Goal: Information Seeking & Learning: Learn about a topic

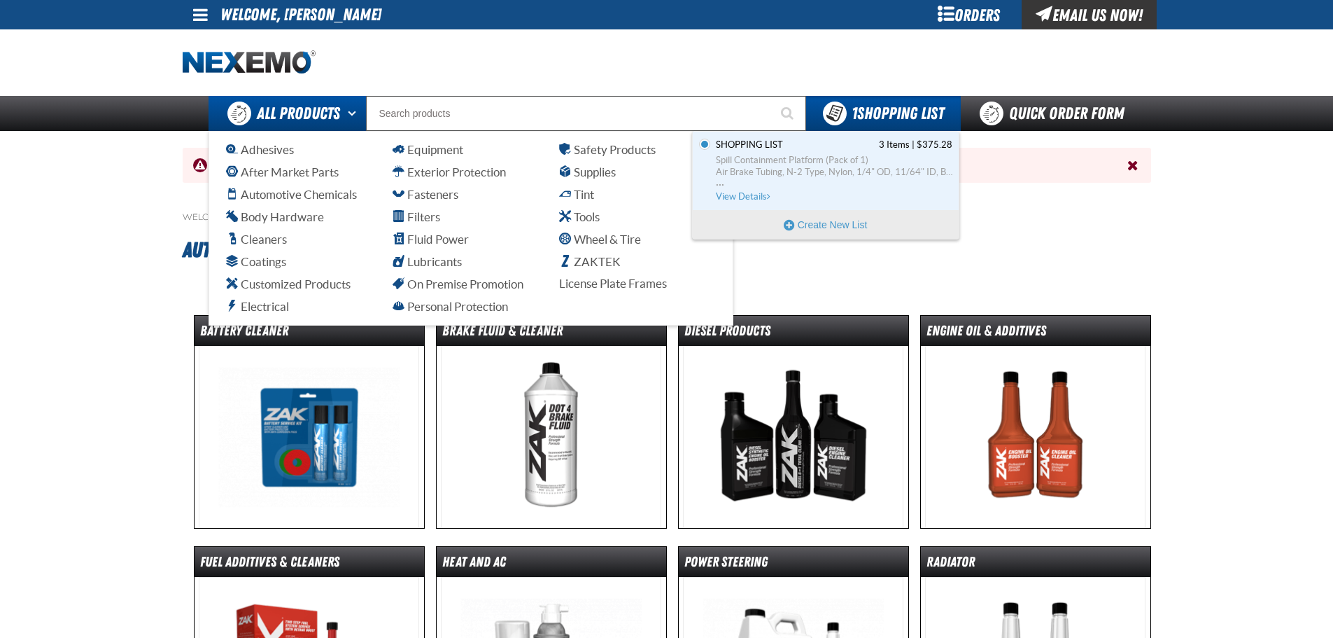
click at [309, 114] on span "All Products" at bounding box center [298, 113] width 83 height 25
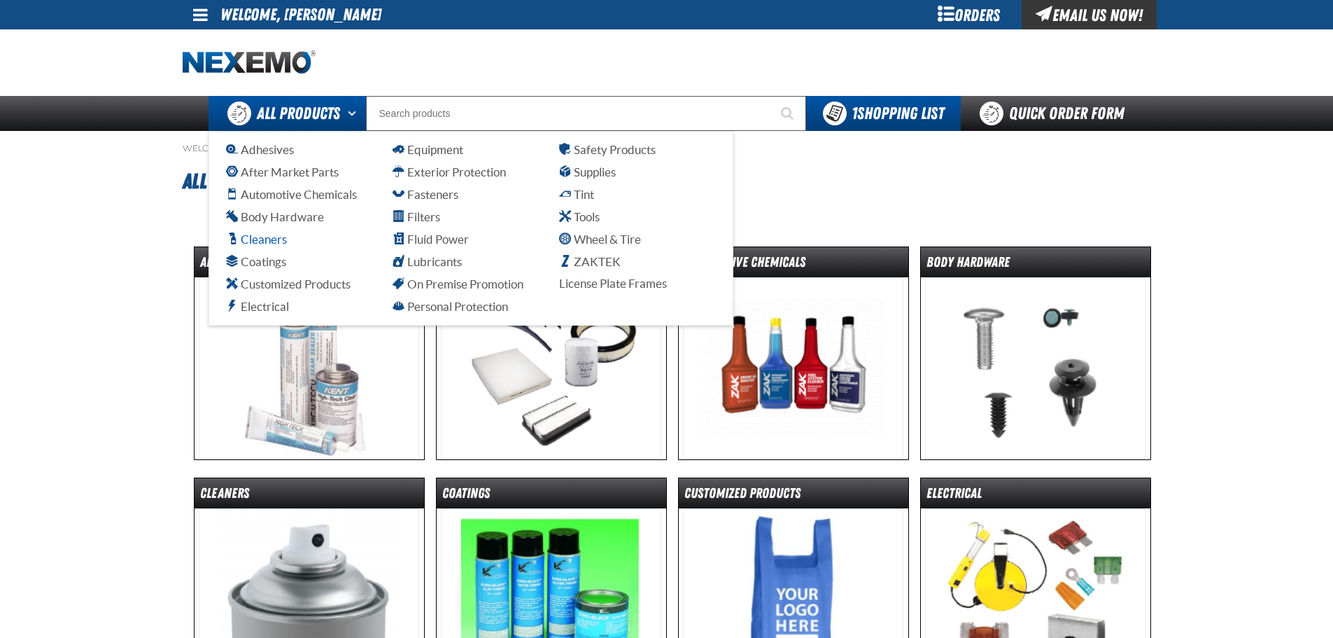
click at [267, 235] on span "Cleaners" at bounding box center [256, 238] width 61 height 13
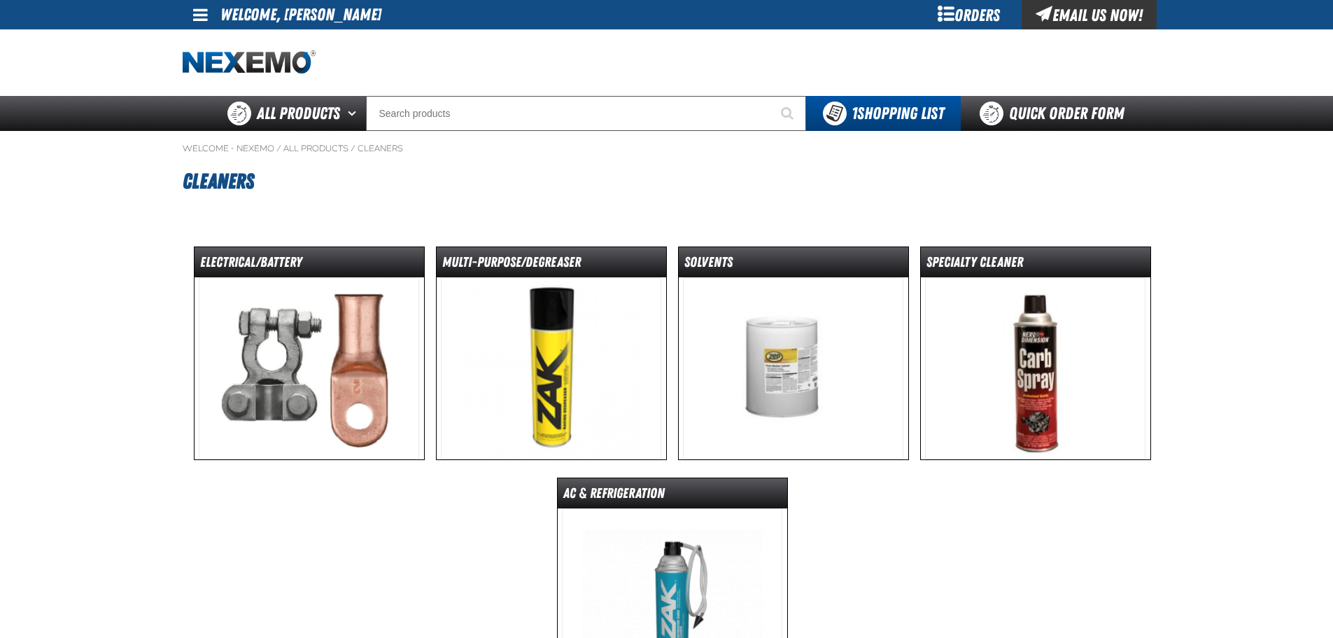
click at [342, 349] on img at bounding box center [309, 368] width 220 height 182
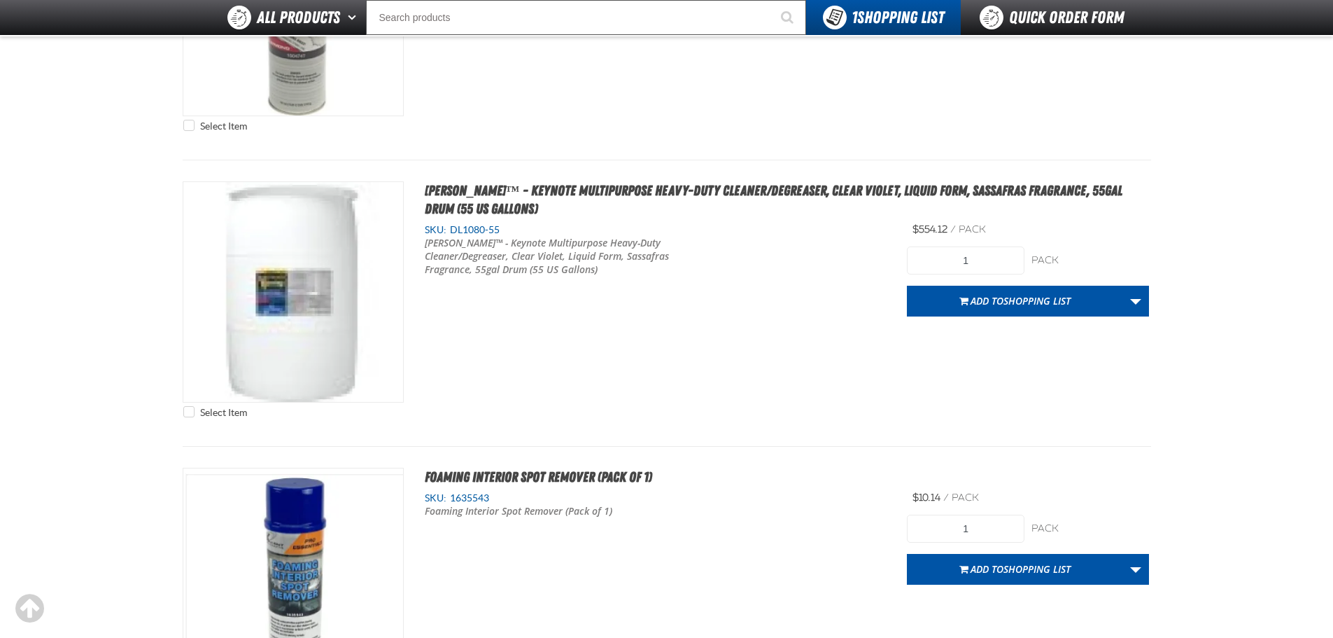
scroll to position [1610, 0]
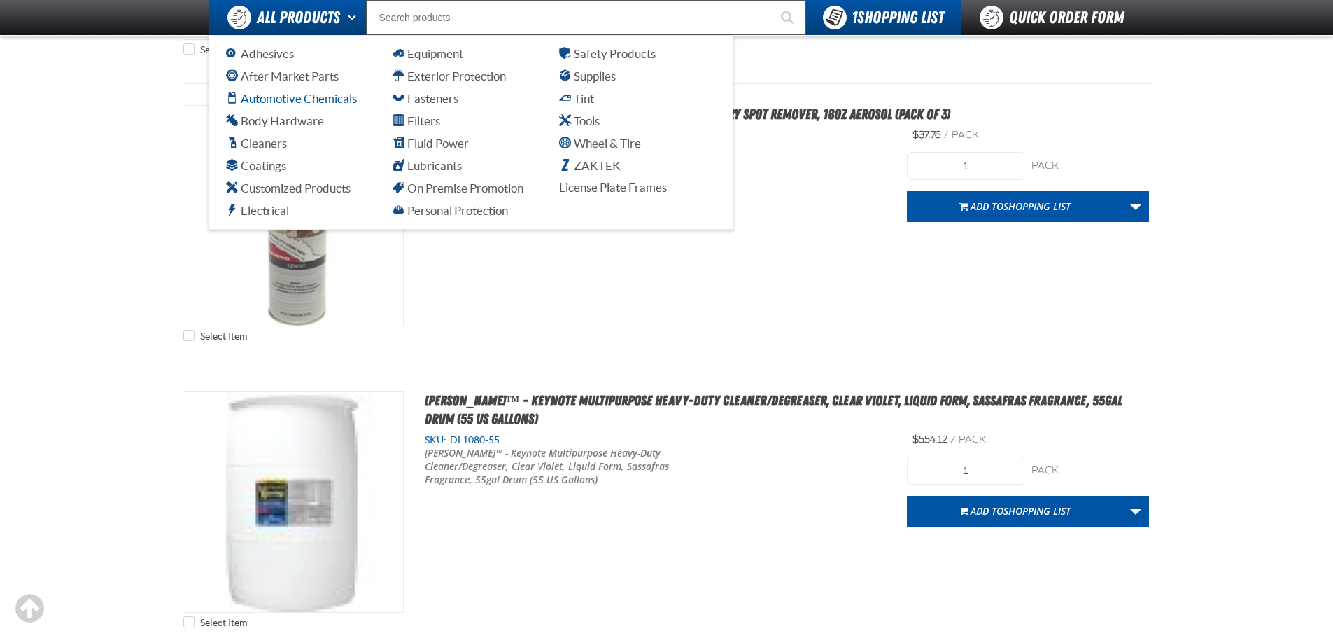
click at [272, 103] on span "Automotive Chemicals" at bounding box center [291, 98] width 131 height 13
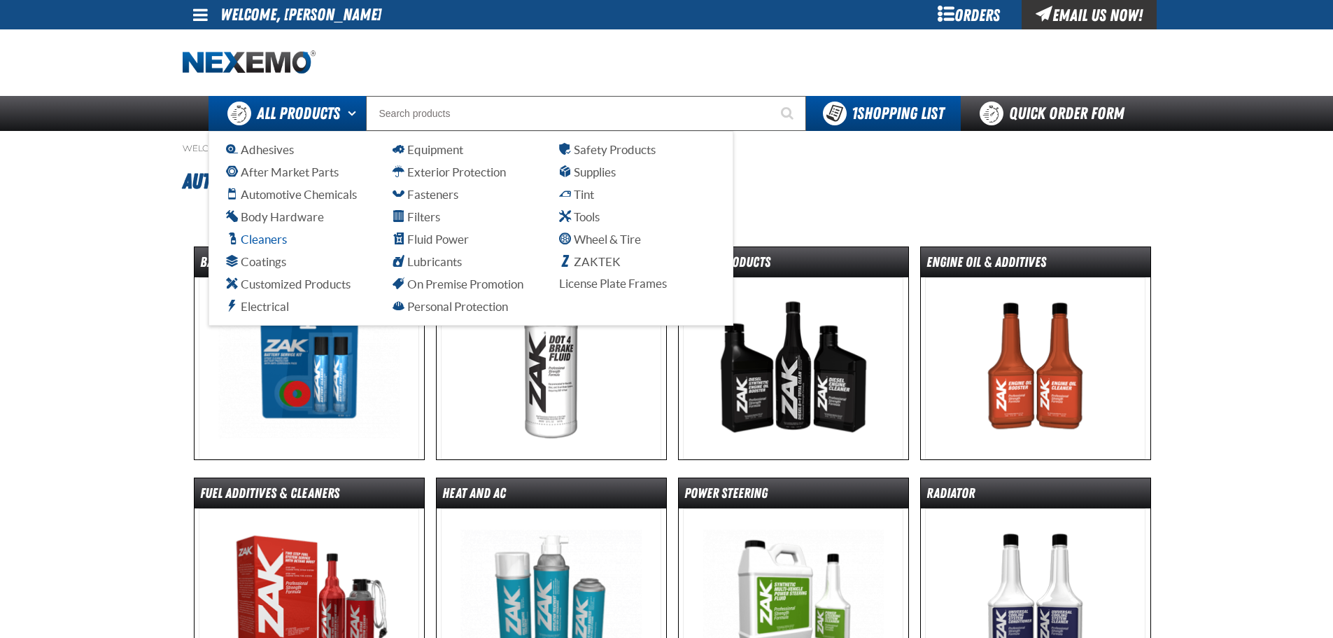
click at [266, 240] on span "Cleaners" at bounding box center [256, 238] width 61 height 13
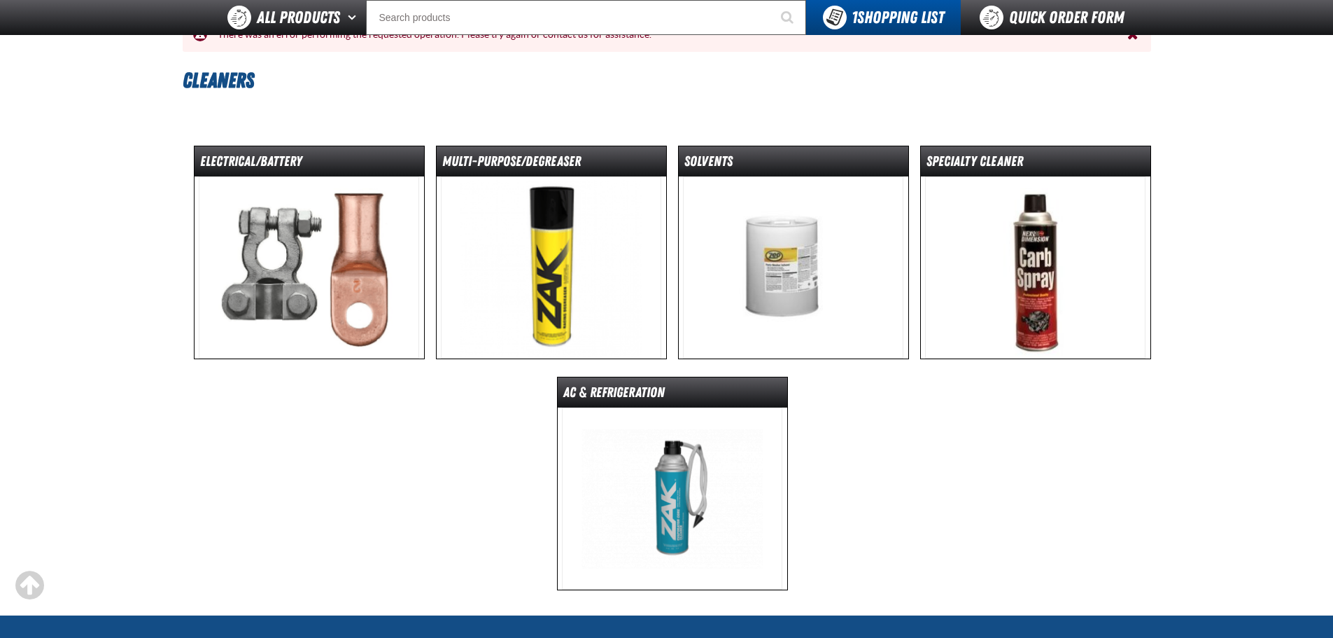
scroll to position [140, 0]
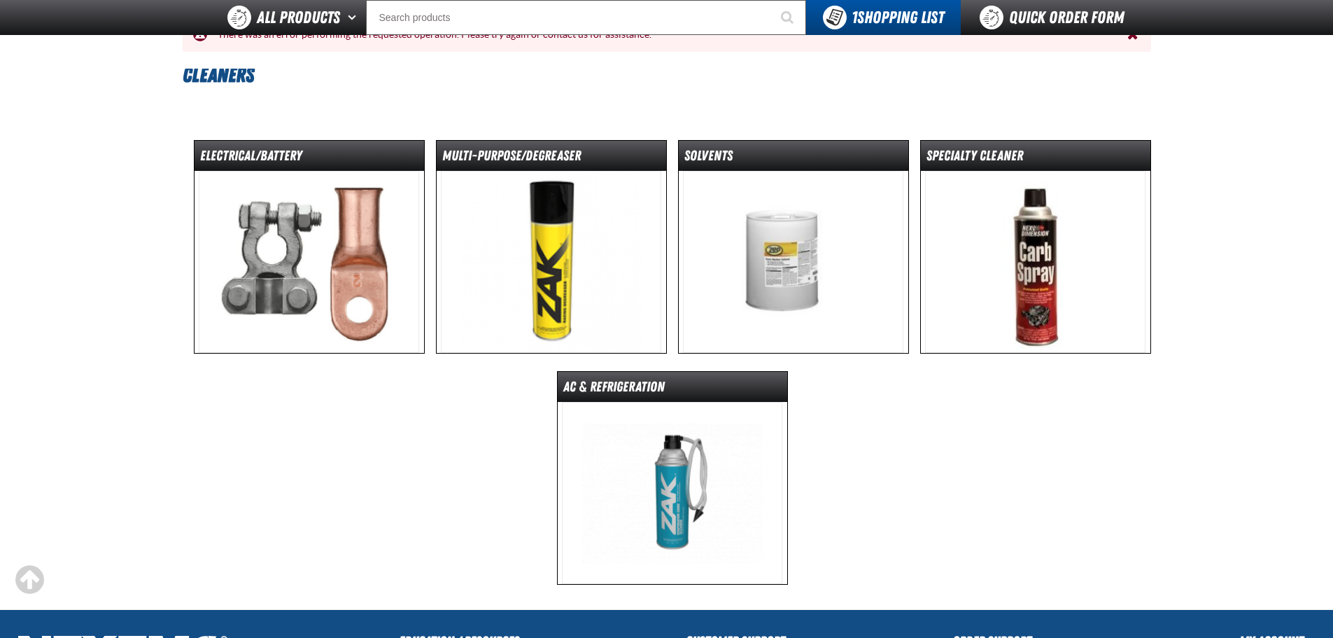
click at [1035, 244] on img at bounding box center [1035, 262] width 220 height 182
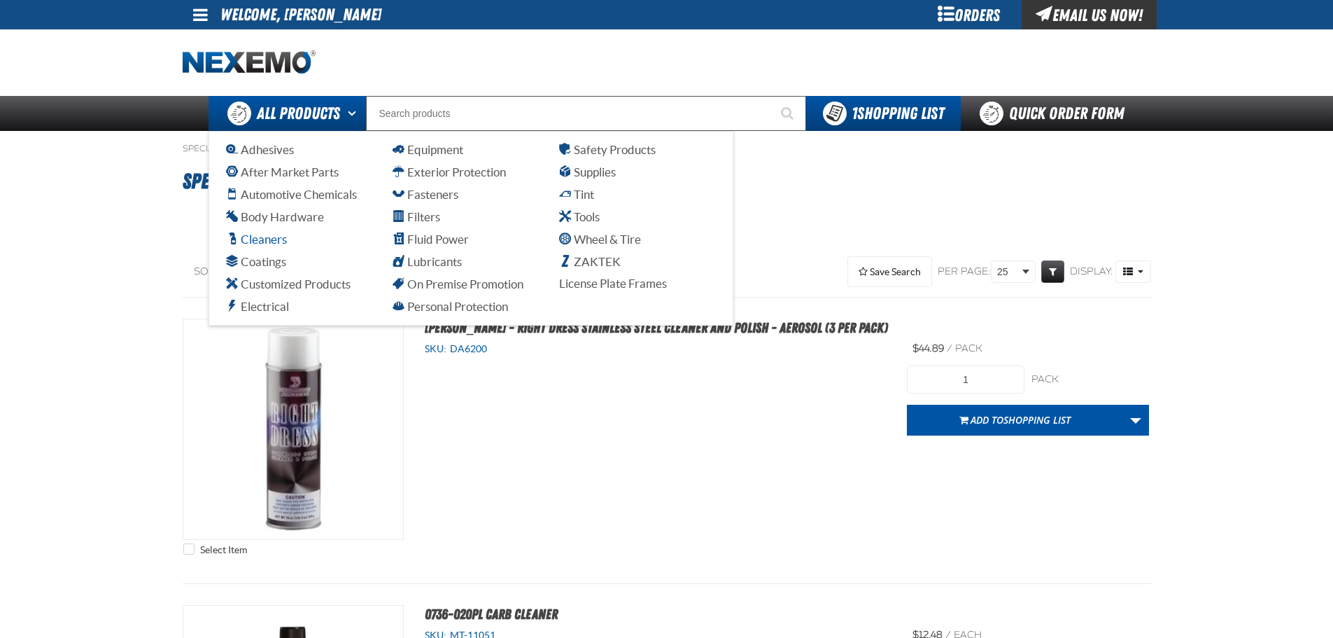
click at [256, 237] on span "Cleaners" at bounding box center [256, 238] width 61 height 13
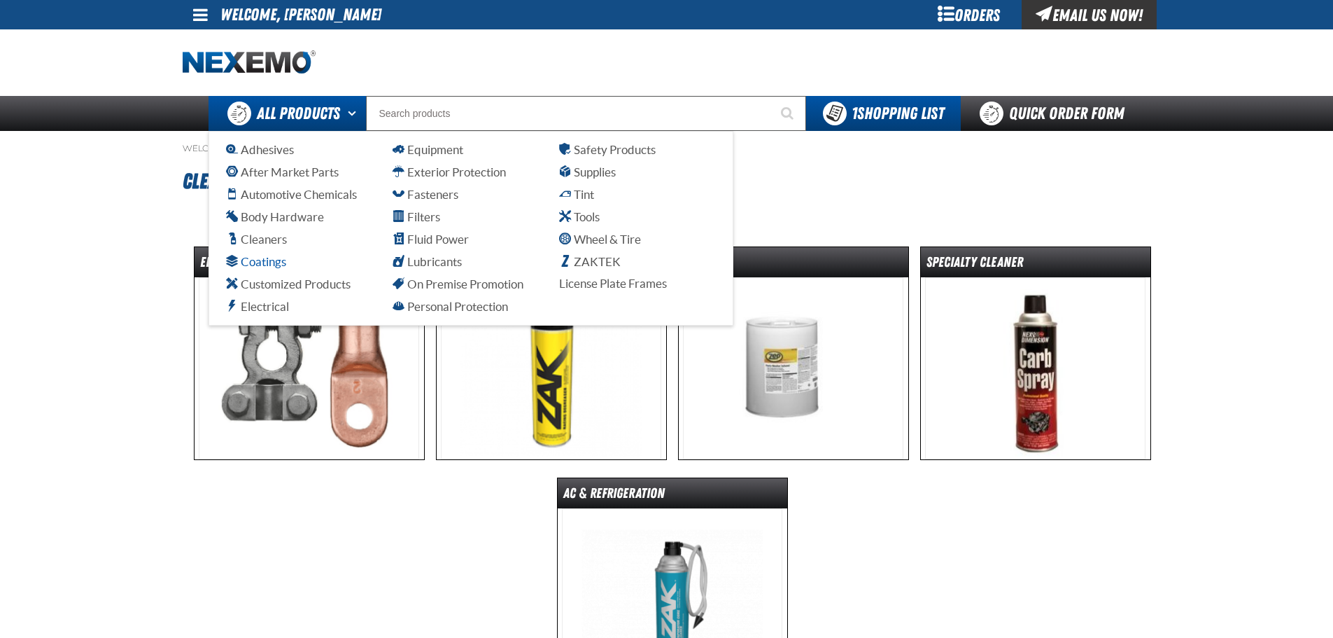
click at [265, 260] on span "Coatings" at bounding box center [256, 261] width 60 height 13
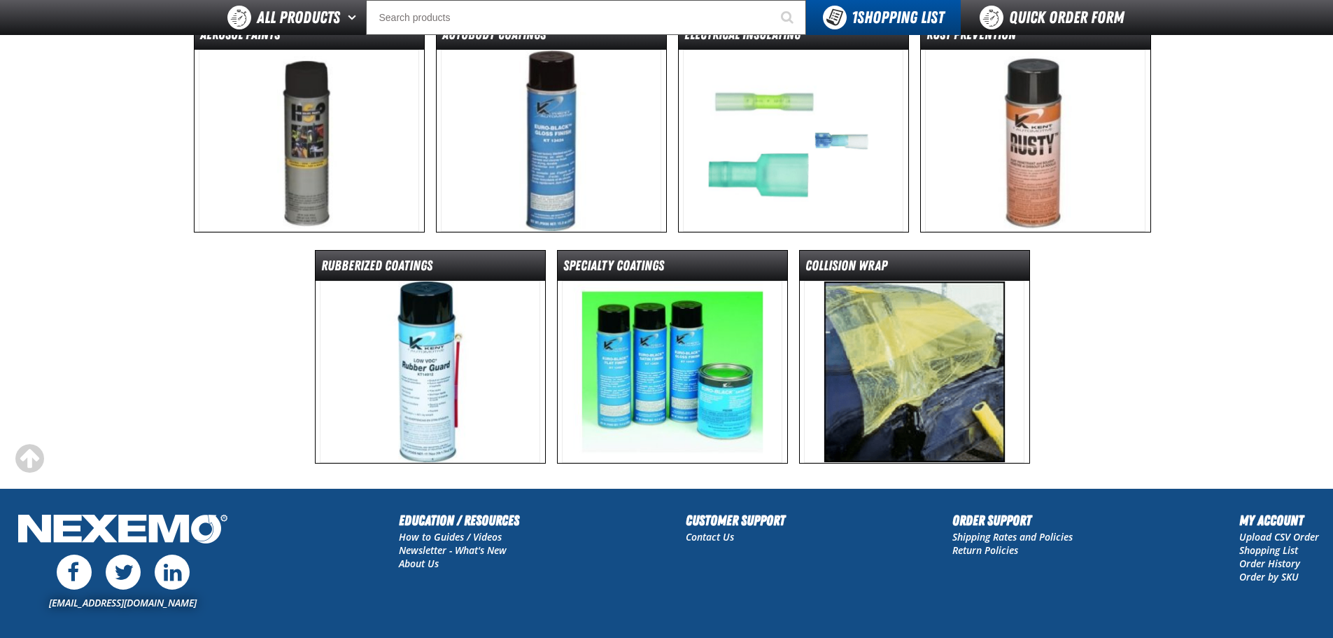
scroll to position [210, 0]
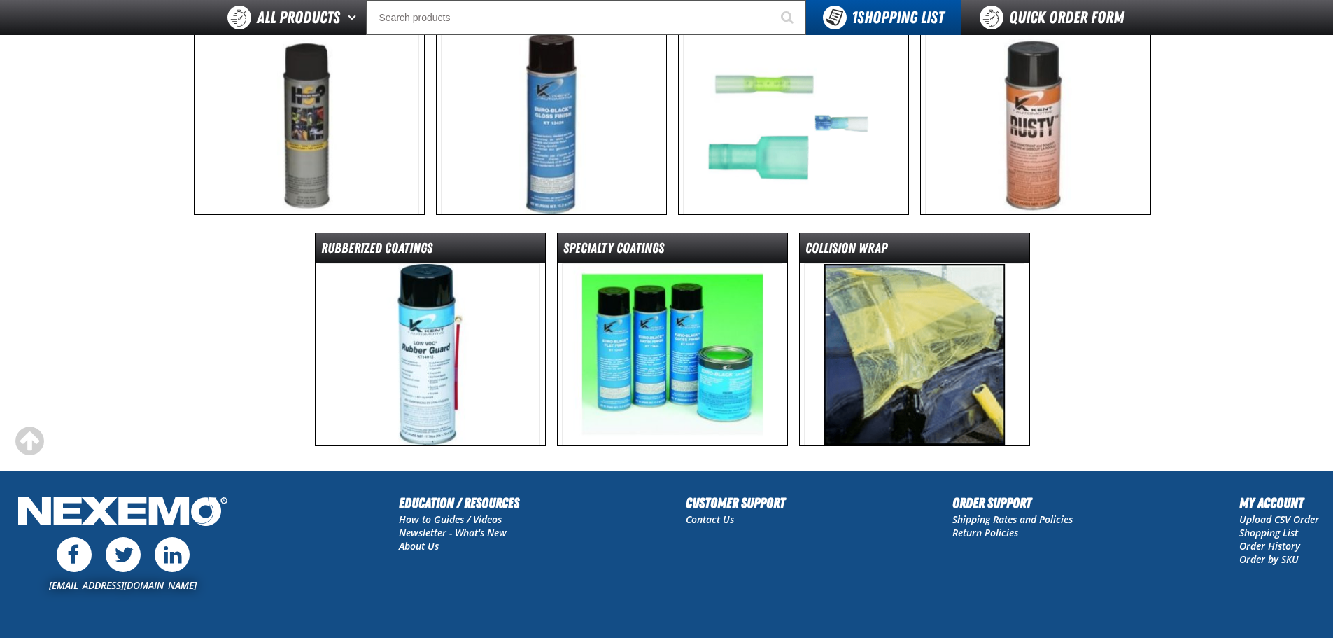
click at [783, 119] on img at bounding box center [793, 123] width 220 height 182
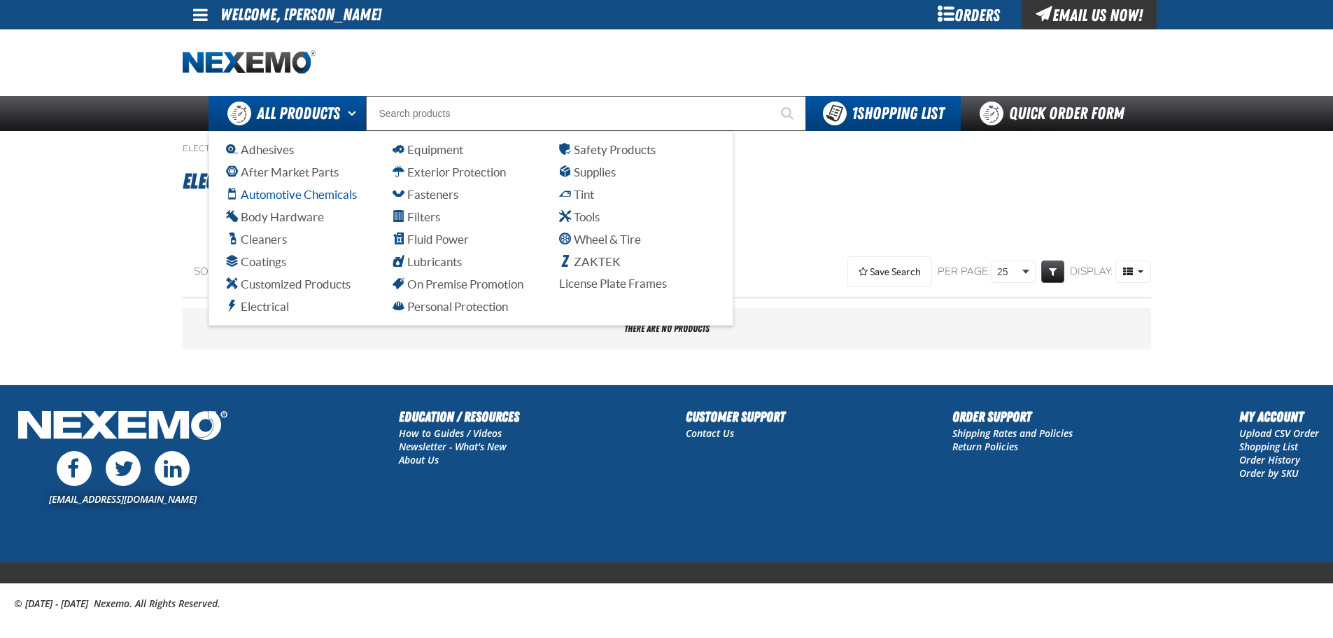
click at [276, 195] on span "Automotive Chemicals" at bounding box center [291, 194] width 131 height 13
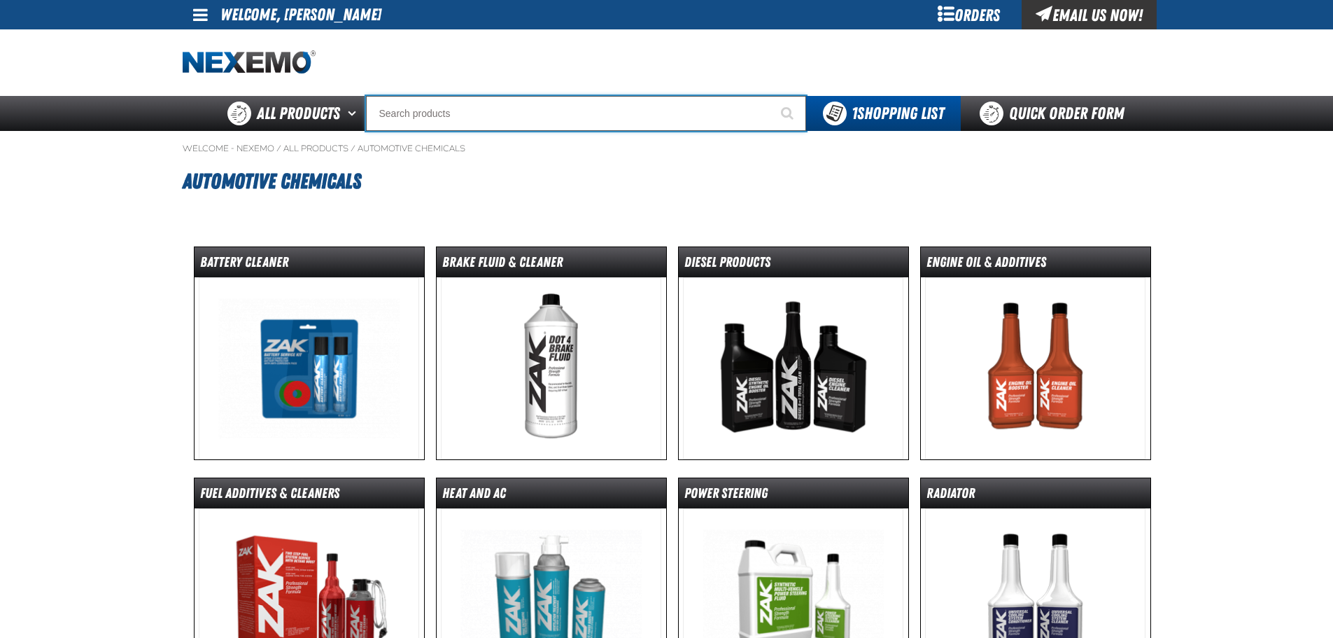
click at [443, 118] on input "Search" at bounding box center [586, 113] width 440 height 35
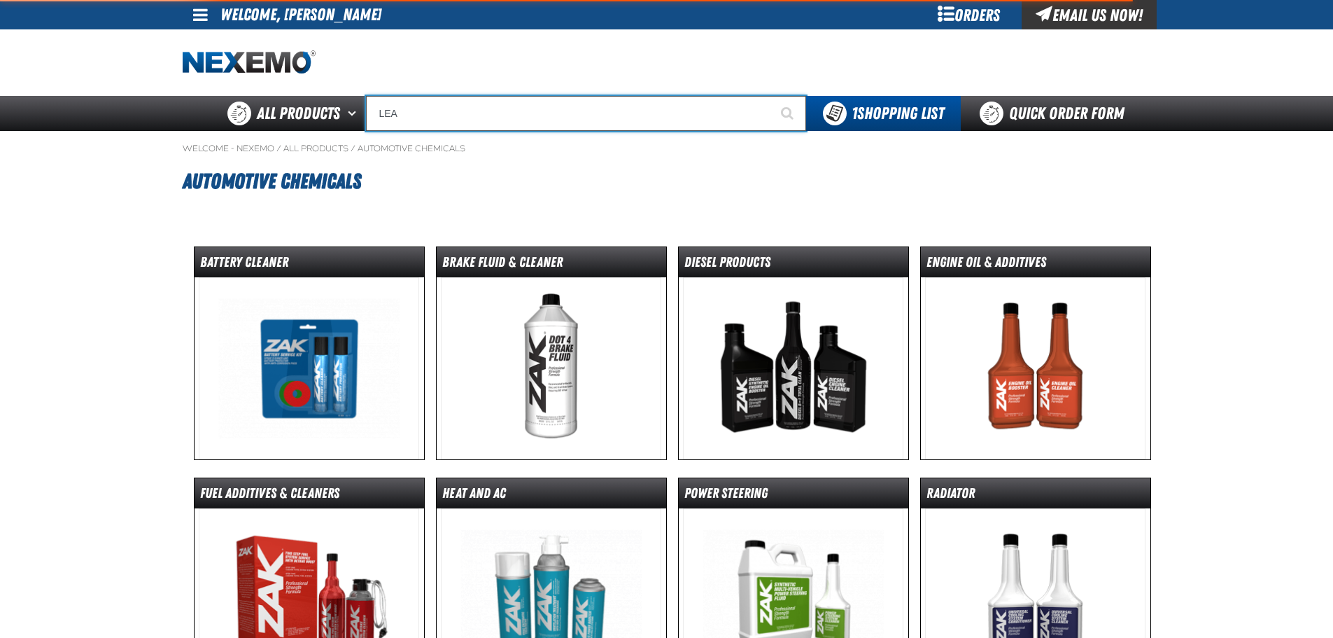
type input "LEAK"
type input "LEAK Trace Powder (Sold Individually)"
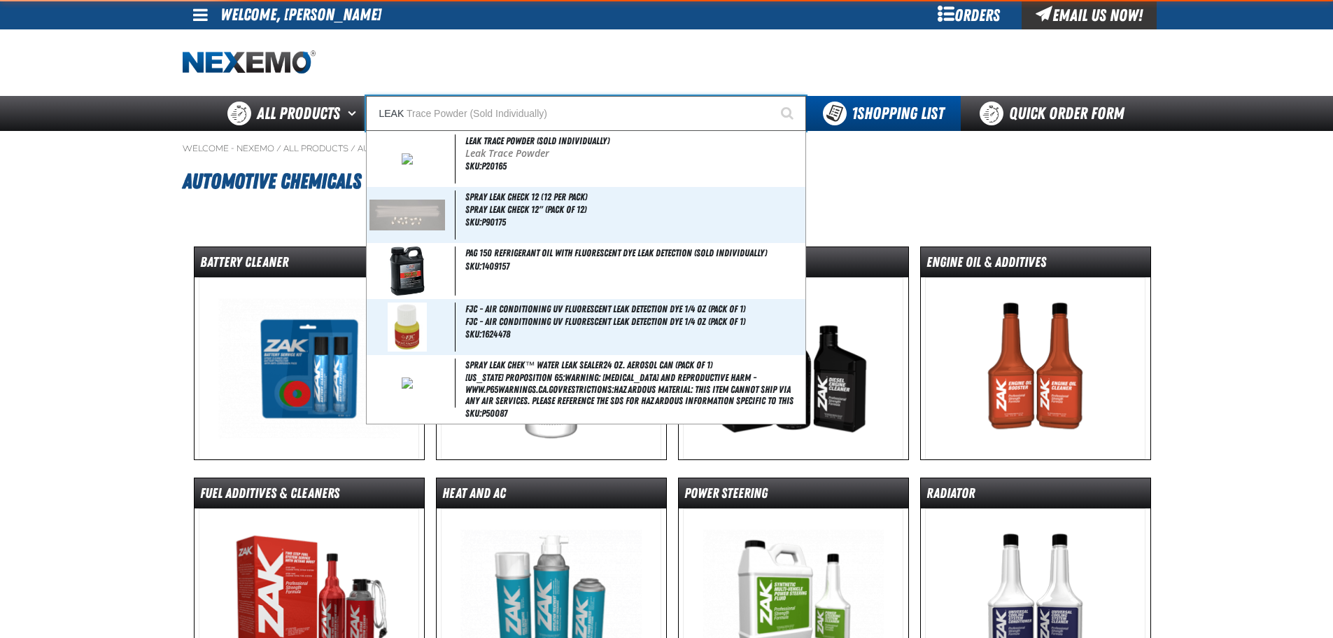
type input "LEAK"
click at [771, 96] on button "Start Searching" at bounding box center [788, 113] width 35 height 35
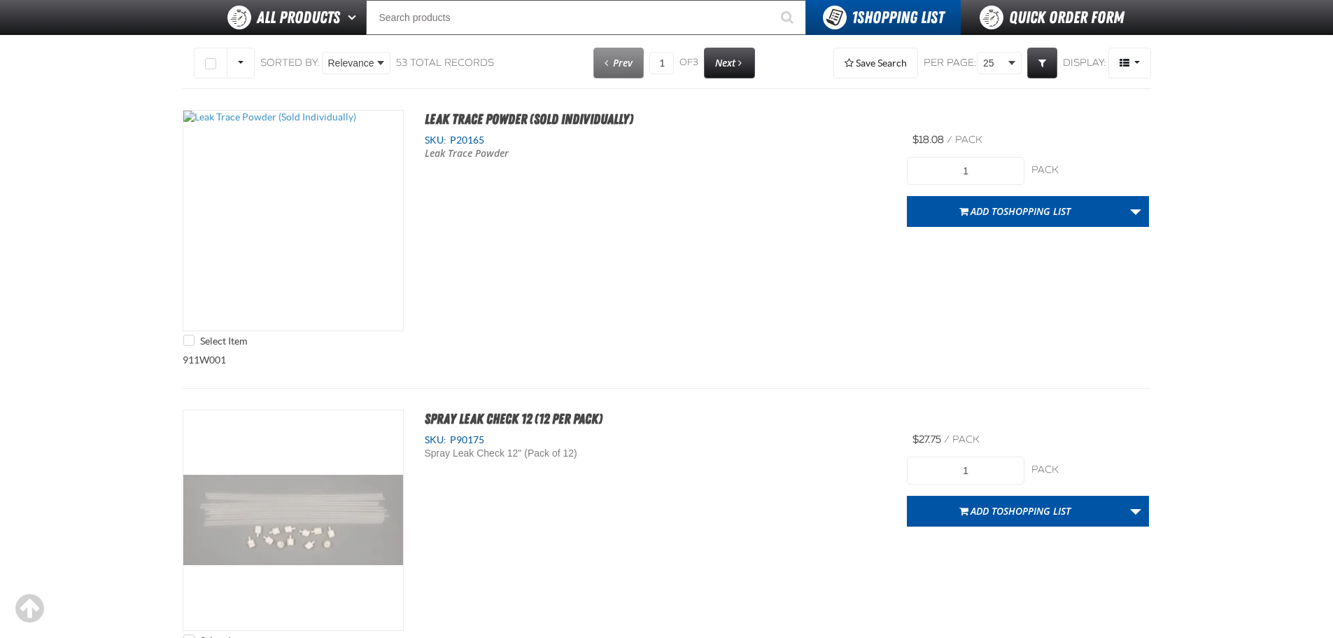
scroll to position [140, 0]
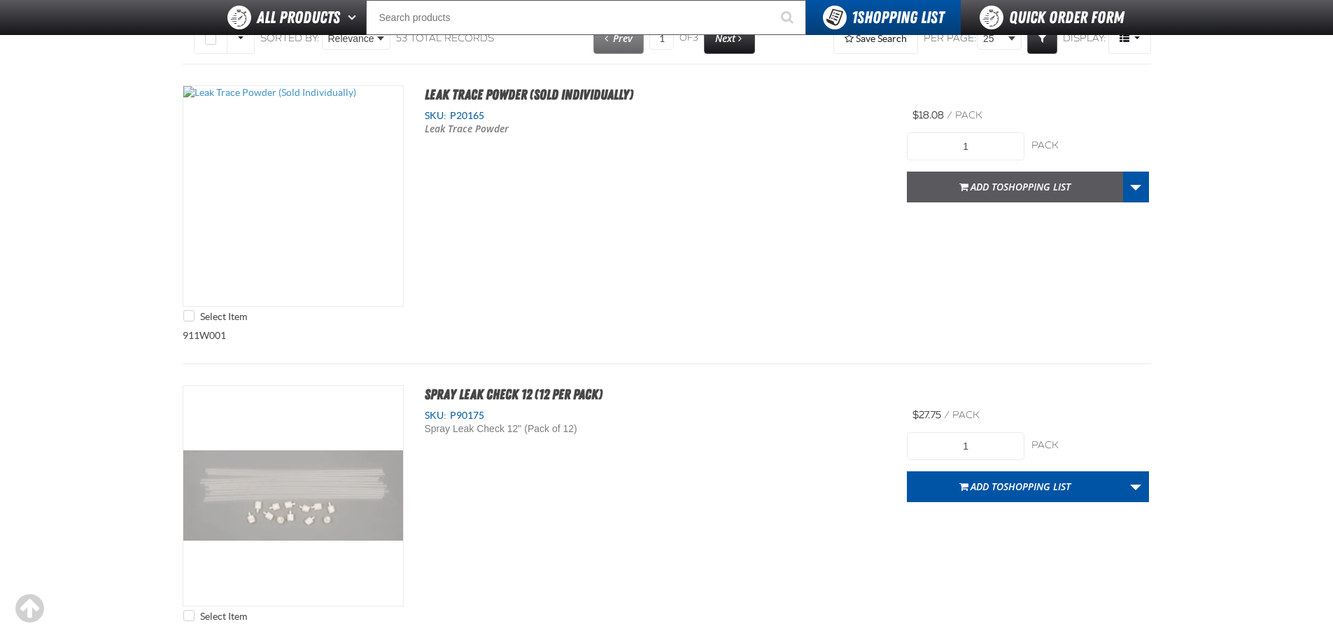
click at [1003, 188] on span "Add to Shopping List" at bounding box center [1021, 186] width 100 height 13
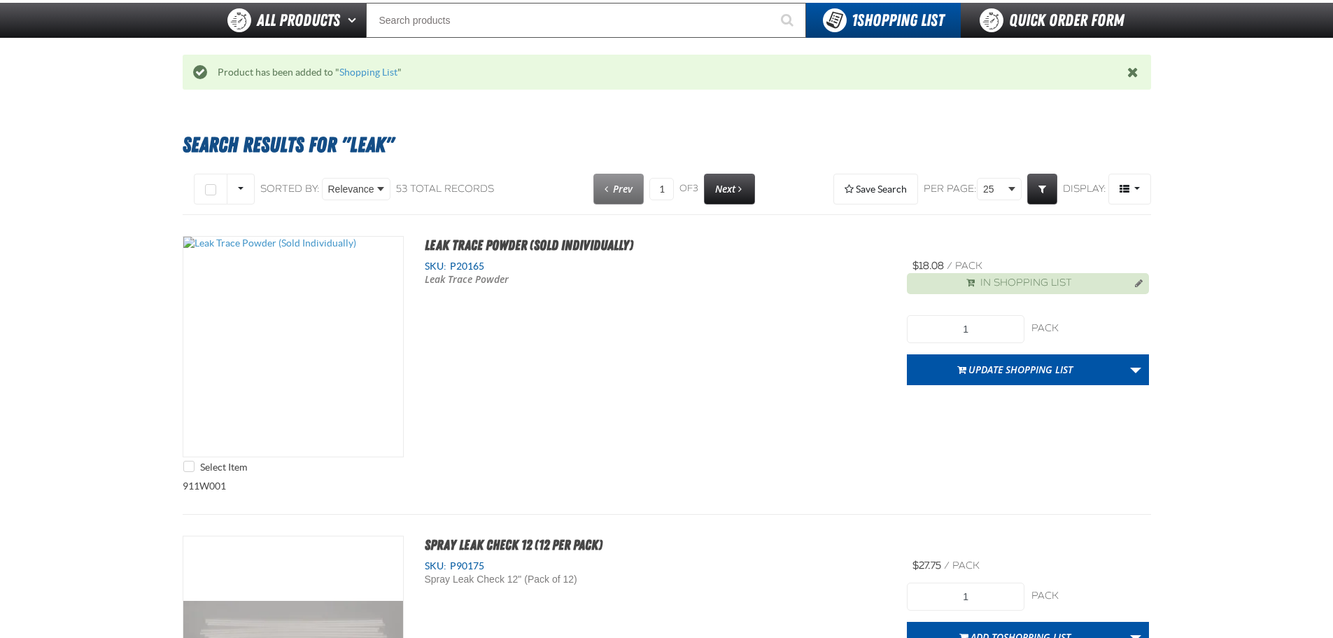
scroll to position [69, 0]
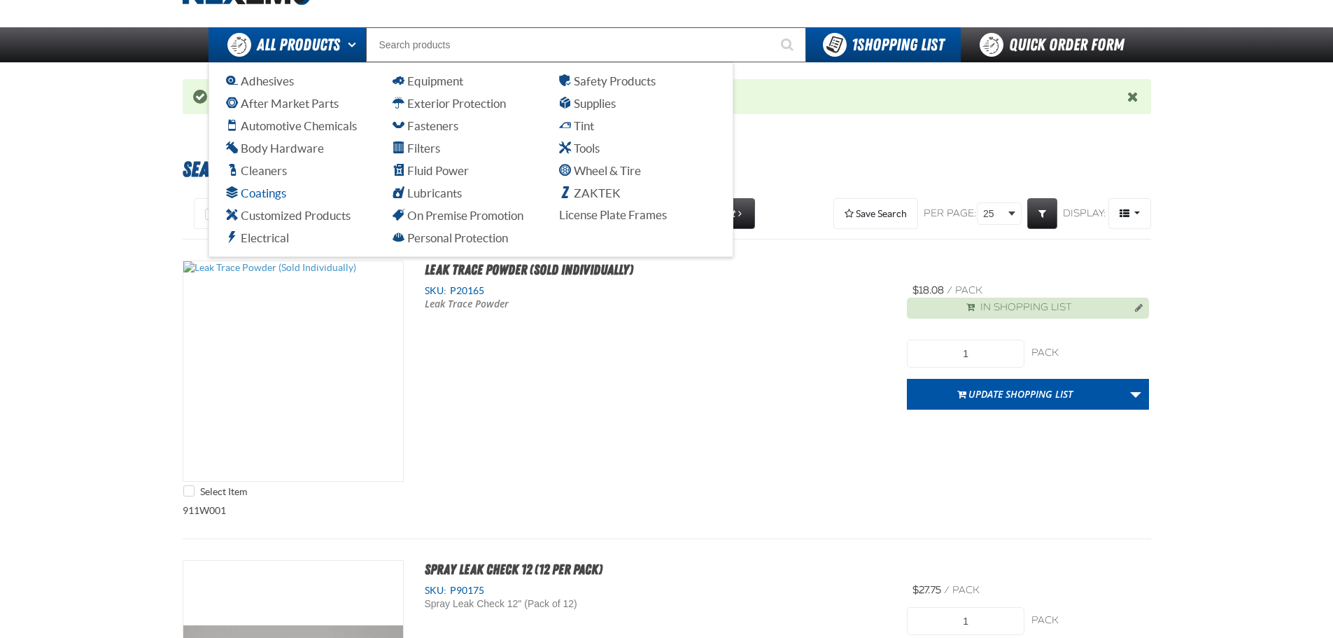
click at [267, 190] on span "Coatings" at bounding box center [256, 192] width 60 height 13
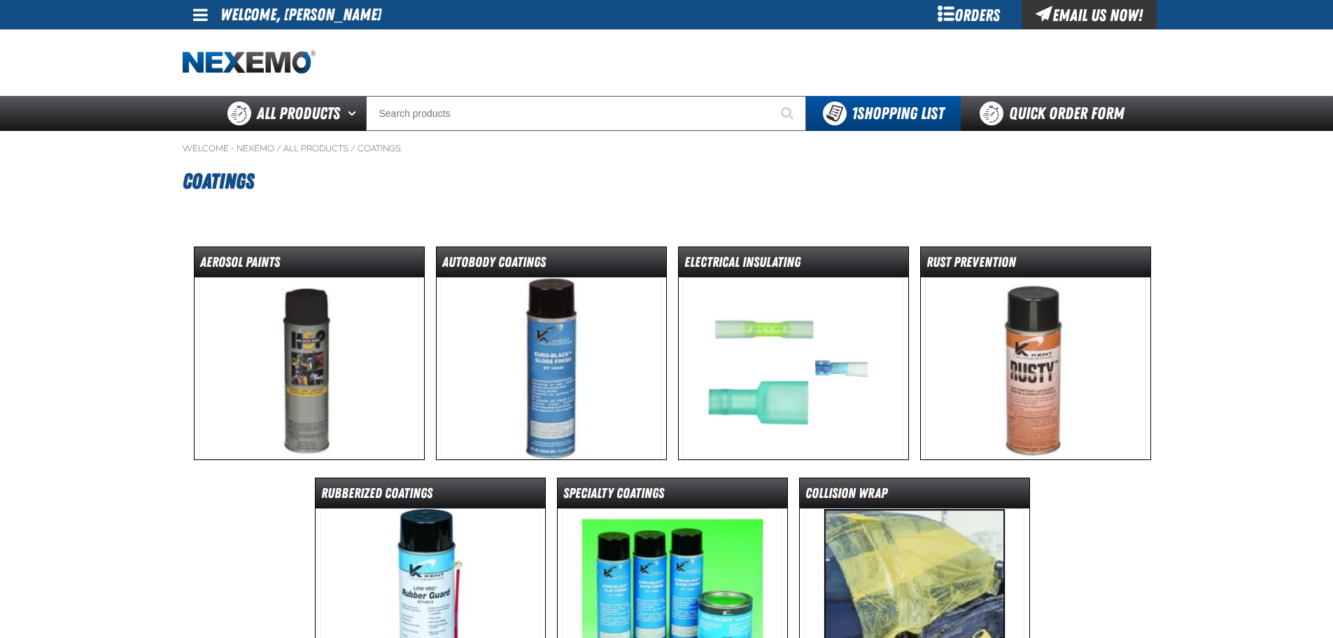
click at [757, 379] on img at bounding box center [793, 368] width 220 height 182
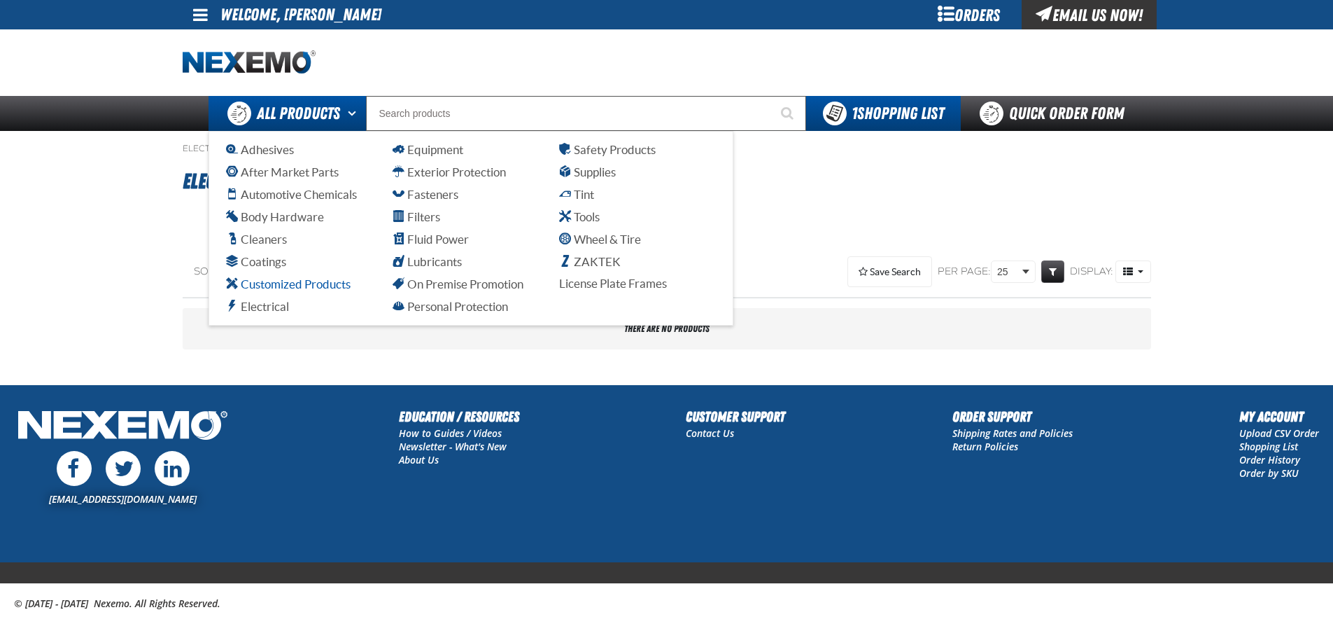
click at [267, 283] on span "Customized Products" at bounding box center [288, 283] width 125 height 13
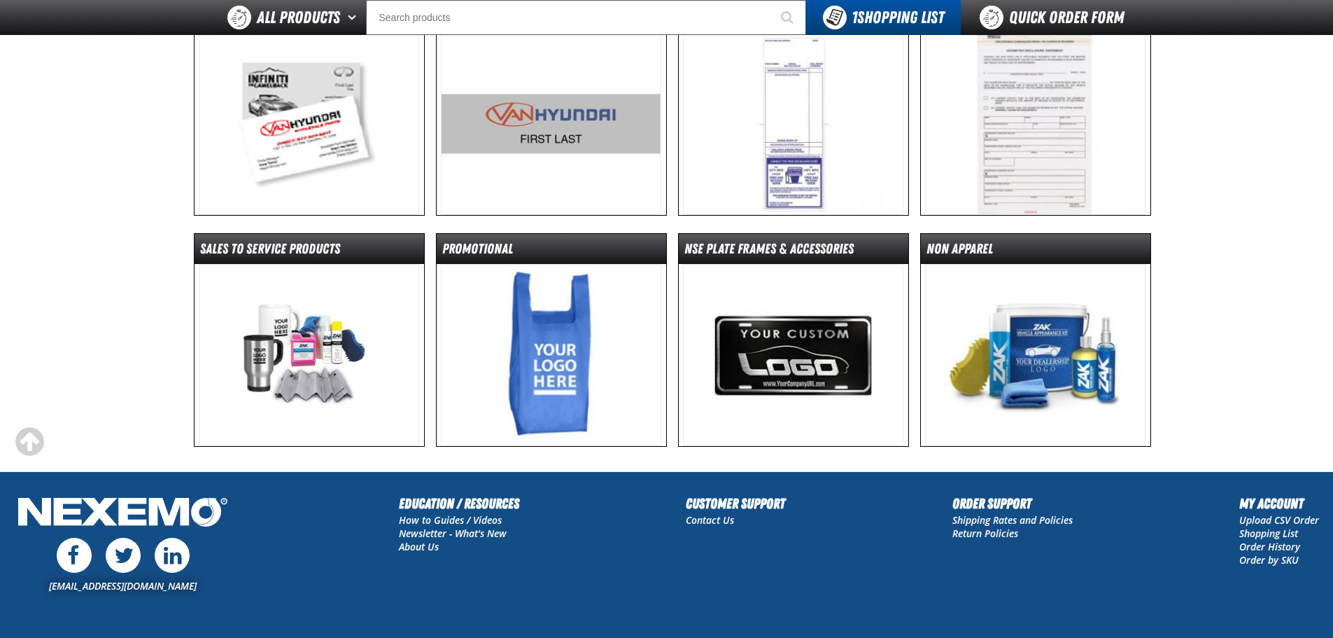
scroll to position [210, 0]
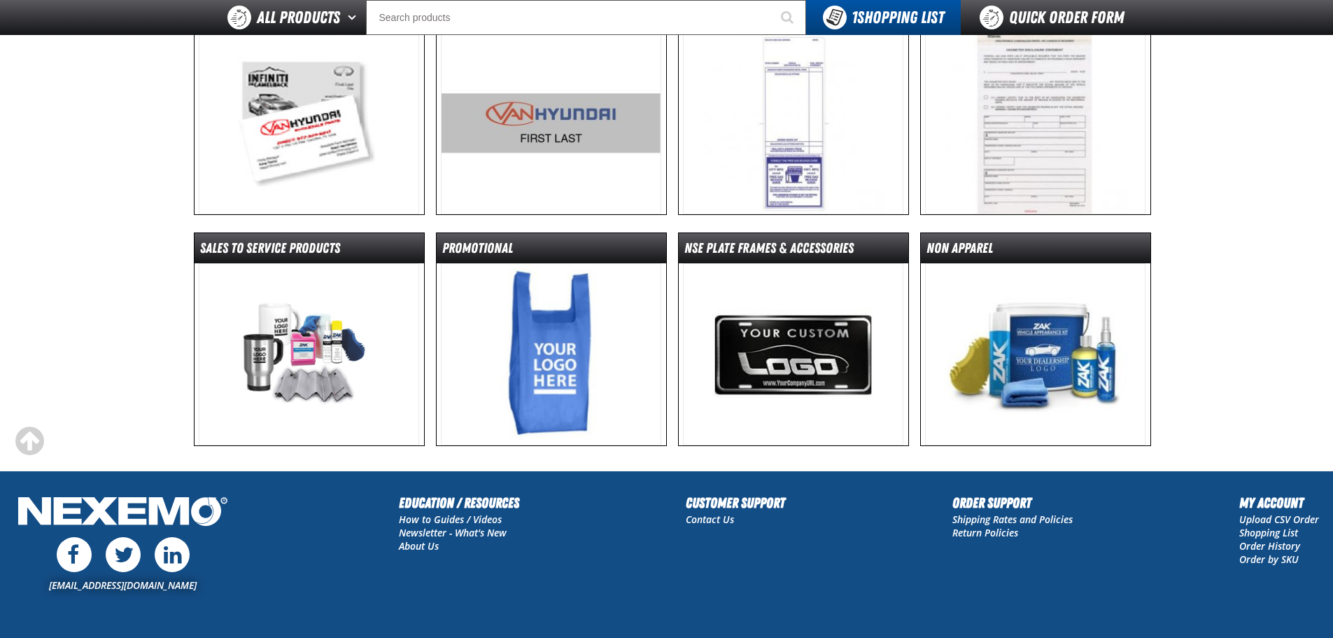
click at [1058, 365] on img at bounding box center [1035, 354] width 220 height 182
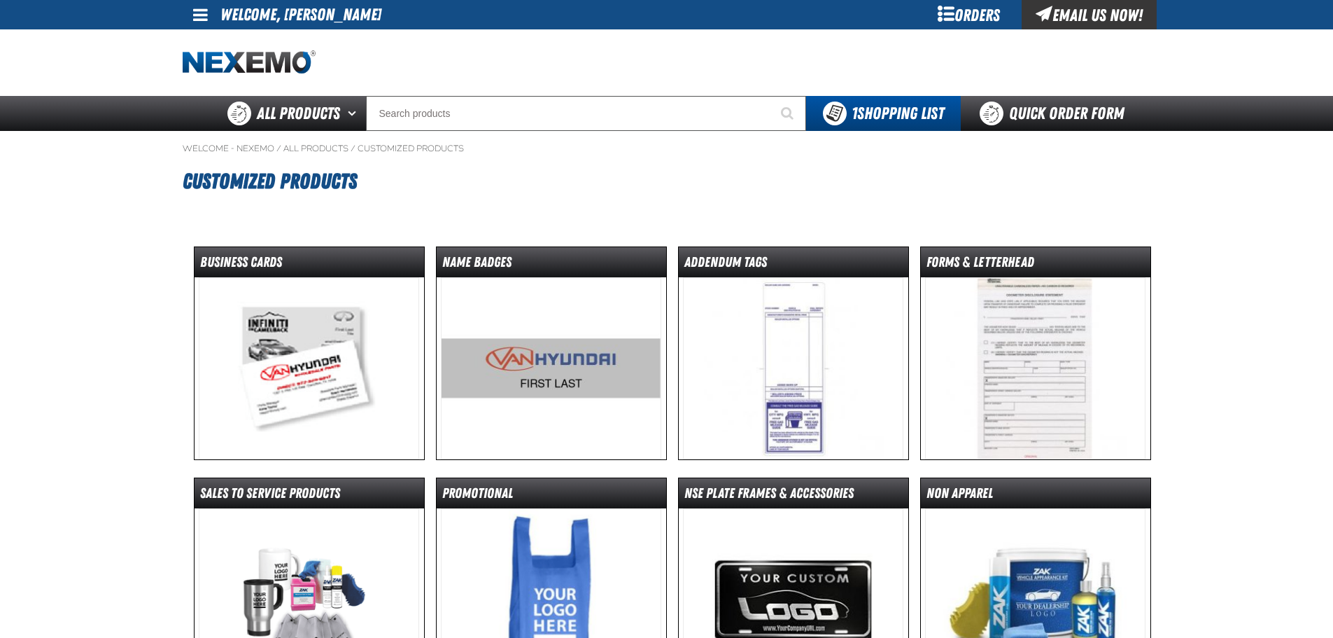
scroll to position [245, 0]
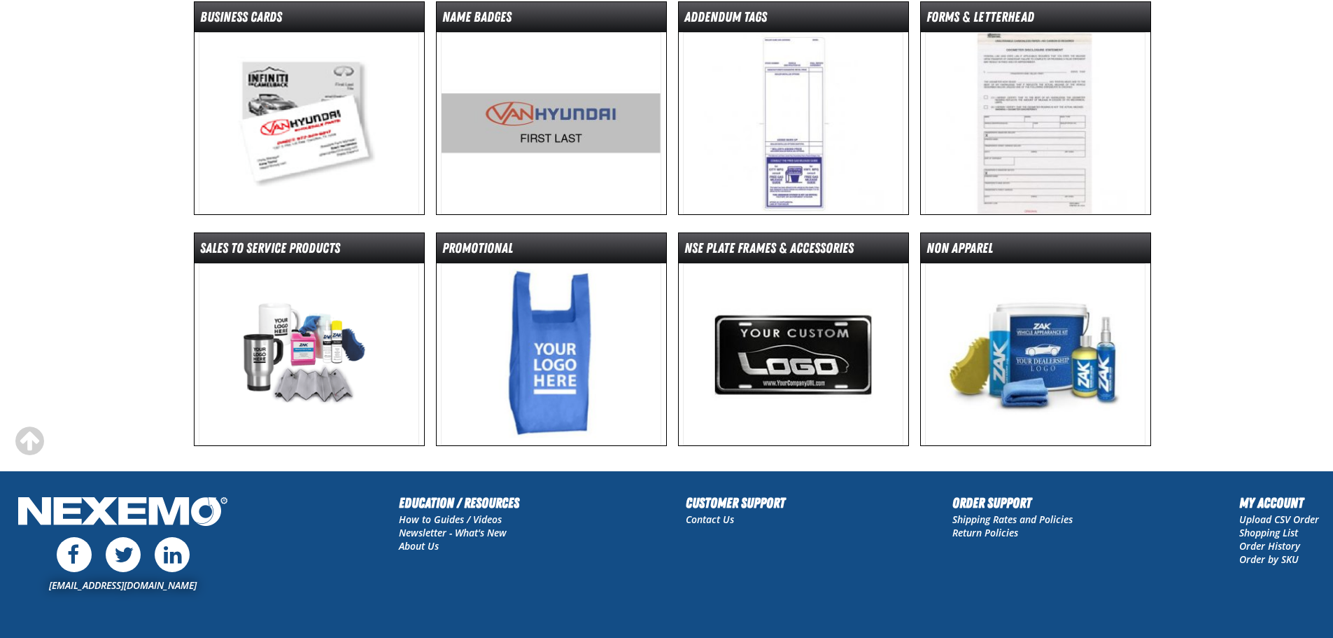
click at [306, 326] on img at bounding box center [309, 354] width 220 height 182
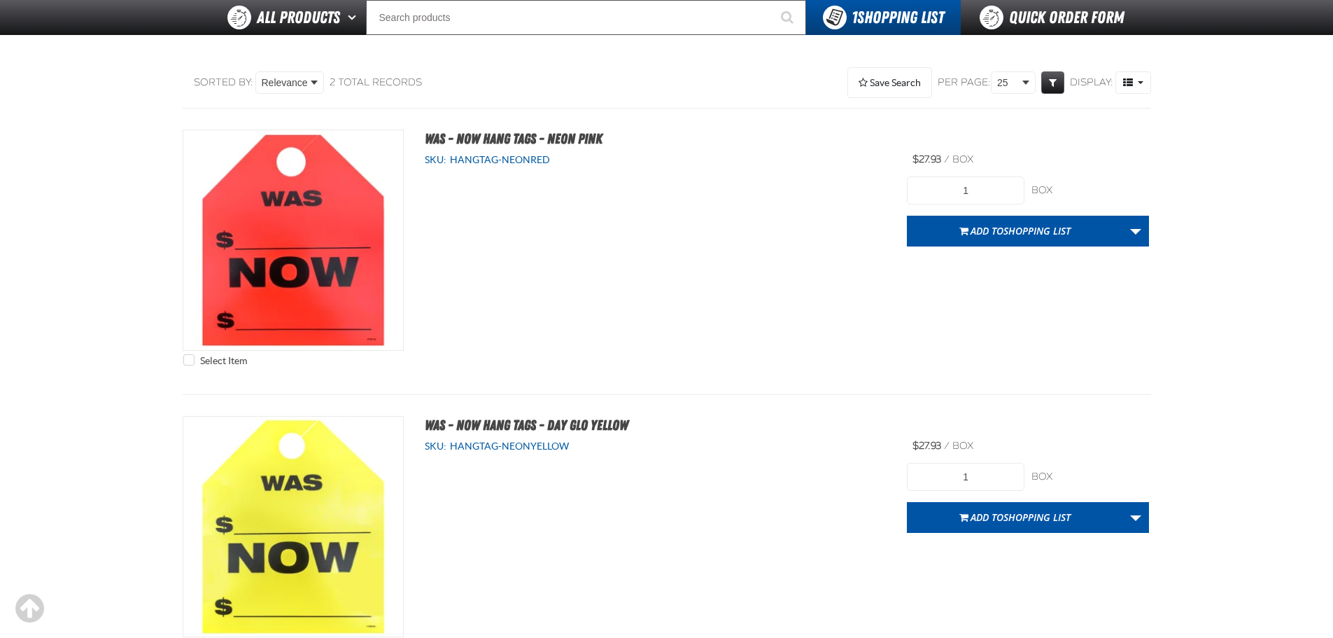
scroll to position [153, 0]
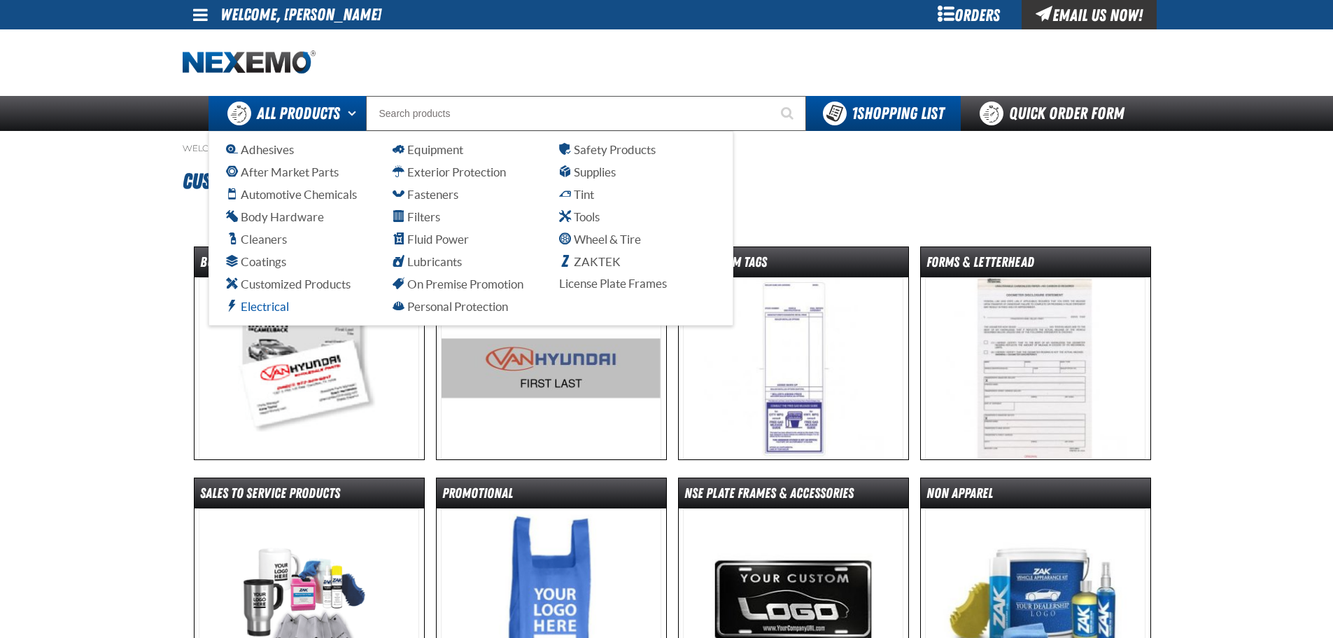
click at [271, 307] on span "Electrical" at bounding box center [257, 306] width 63 height 13
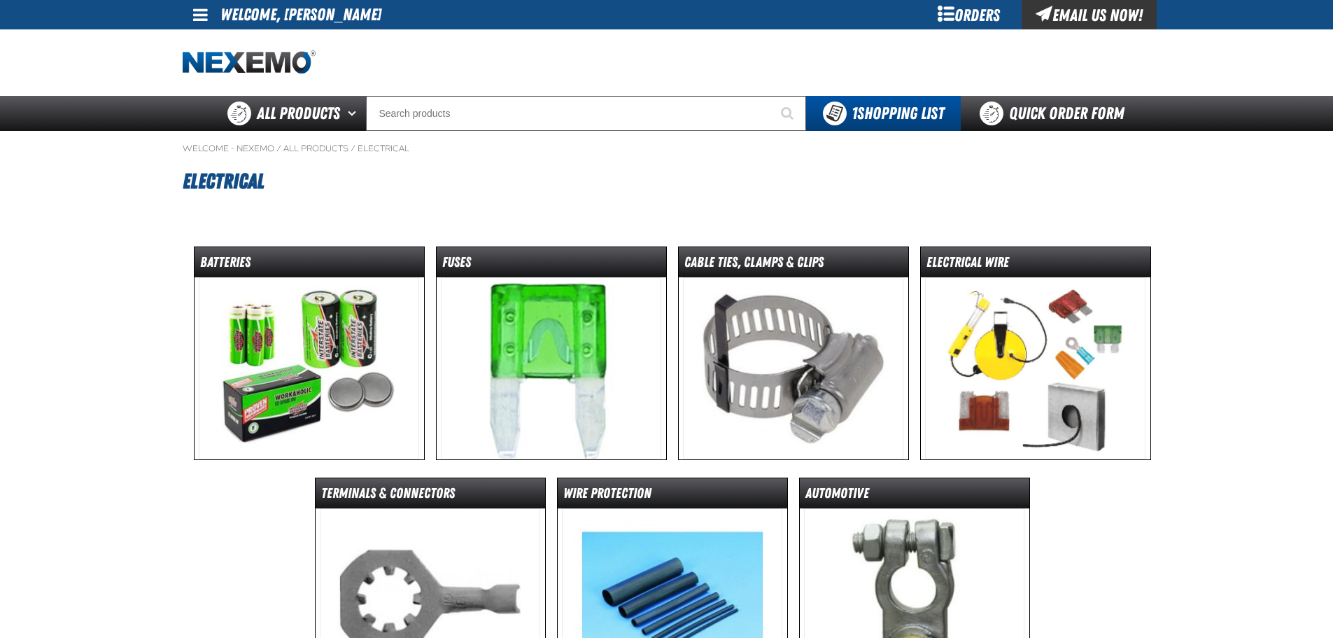
click at [293, 352] on img at bounding box center [309, 368] width 220 height 182
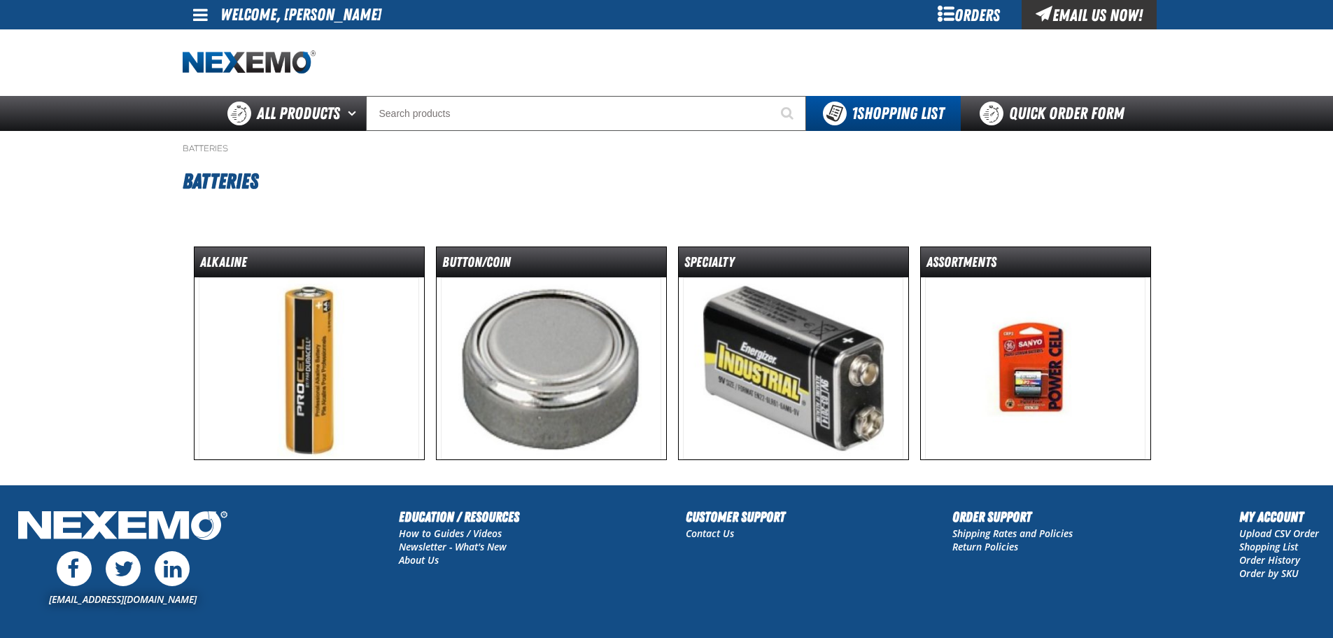
click at [1028, 359] on img at bounding box center [1035, 368] width 220 height 182
click at [780, 381] on img at bounding box center [793, 368] width 220 height 182
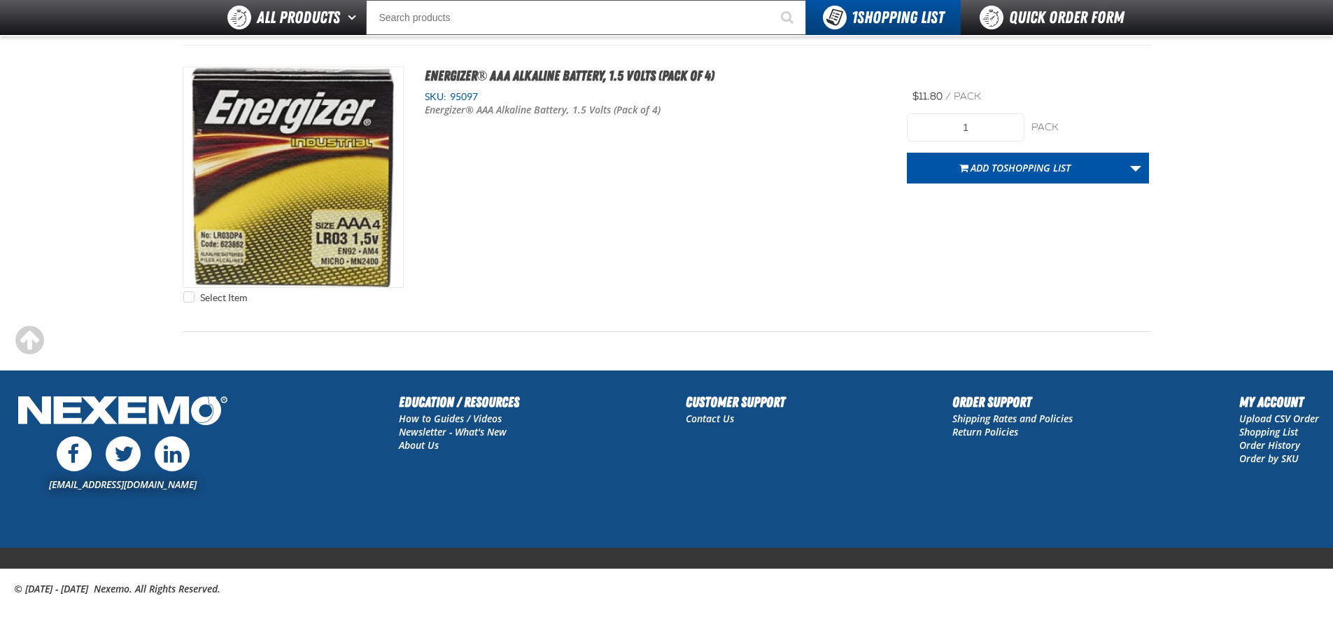
scroll to position [440, 0]
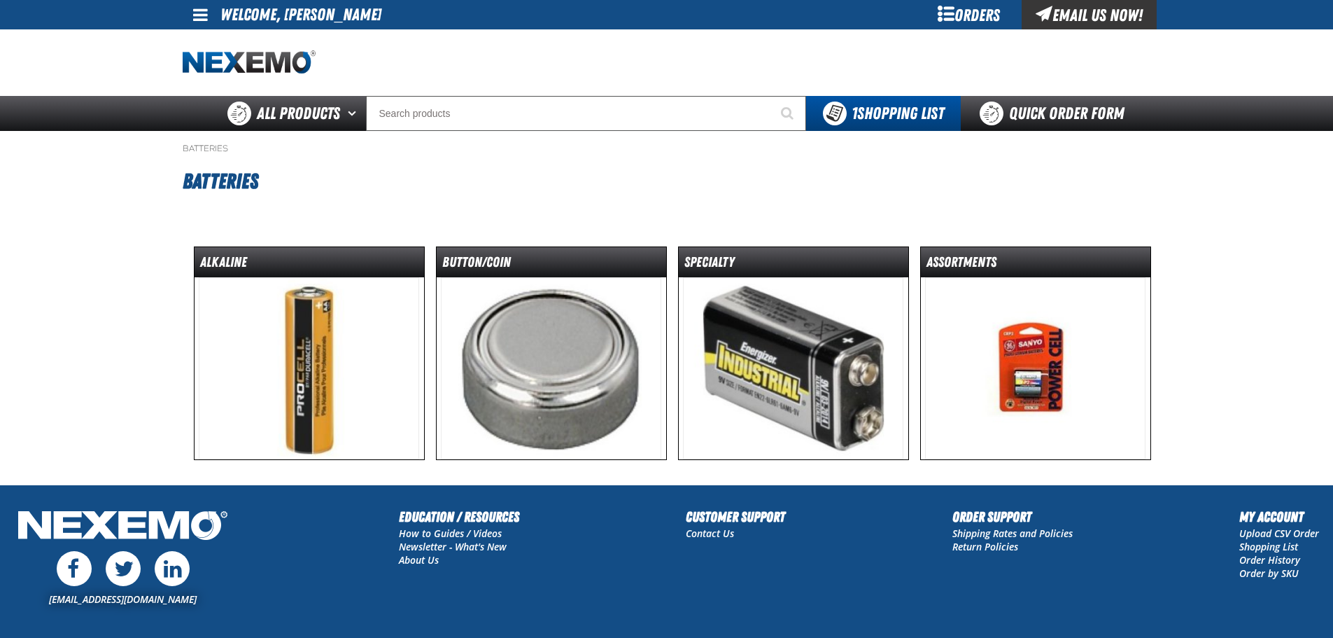
click at [527, 355] on img at bounding box center [551, 368] width 220 height 182
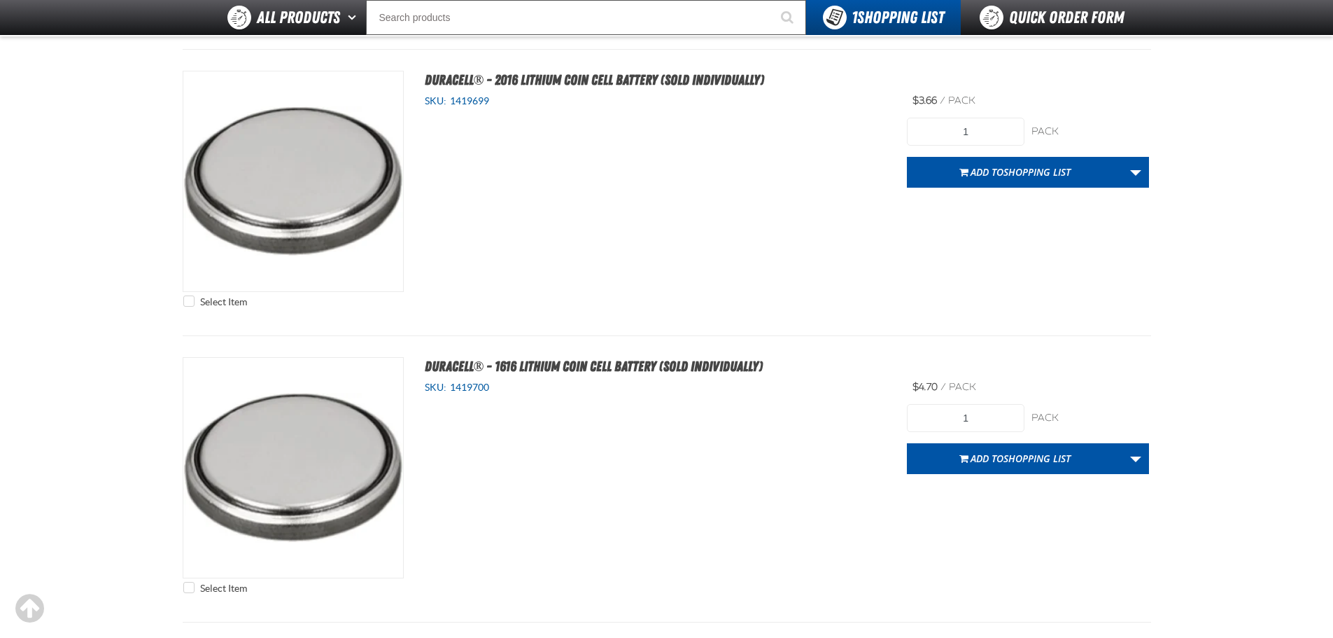
scroll to position [1680, 0]
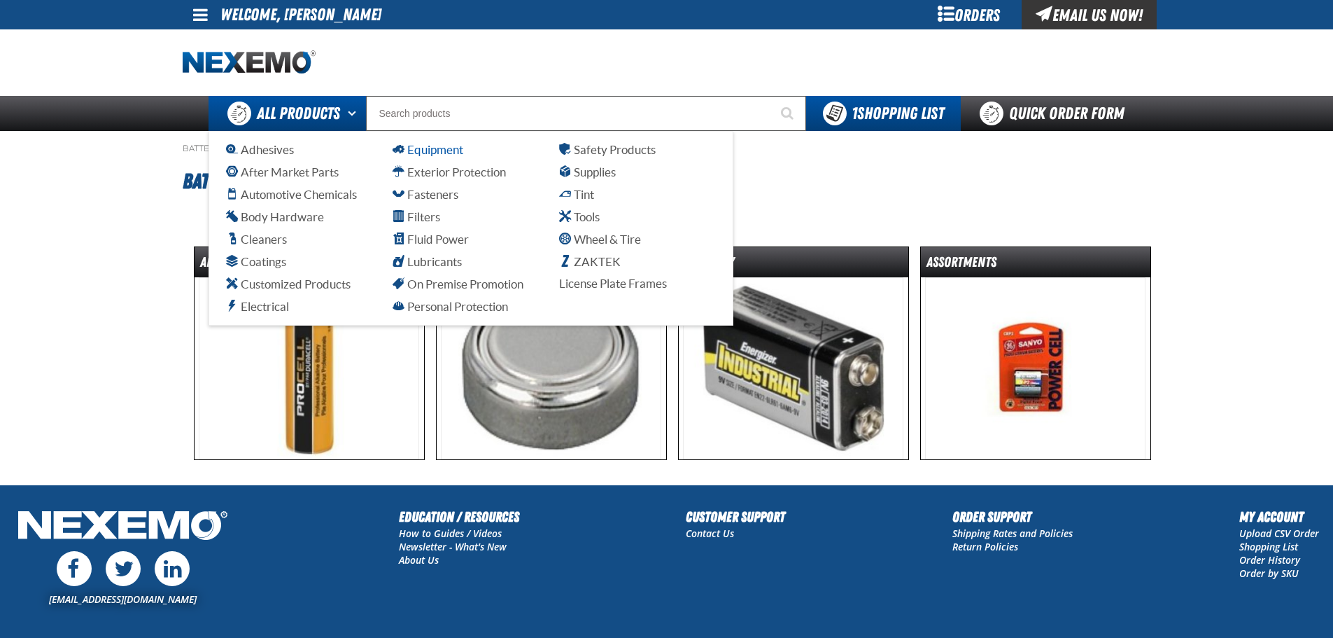
click at [427, 150] on span "Equipment" at bounding box center [428, 149] width 71 height 13
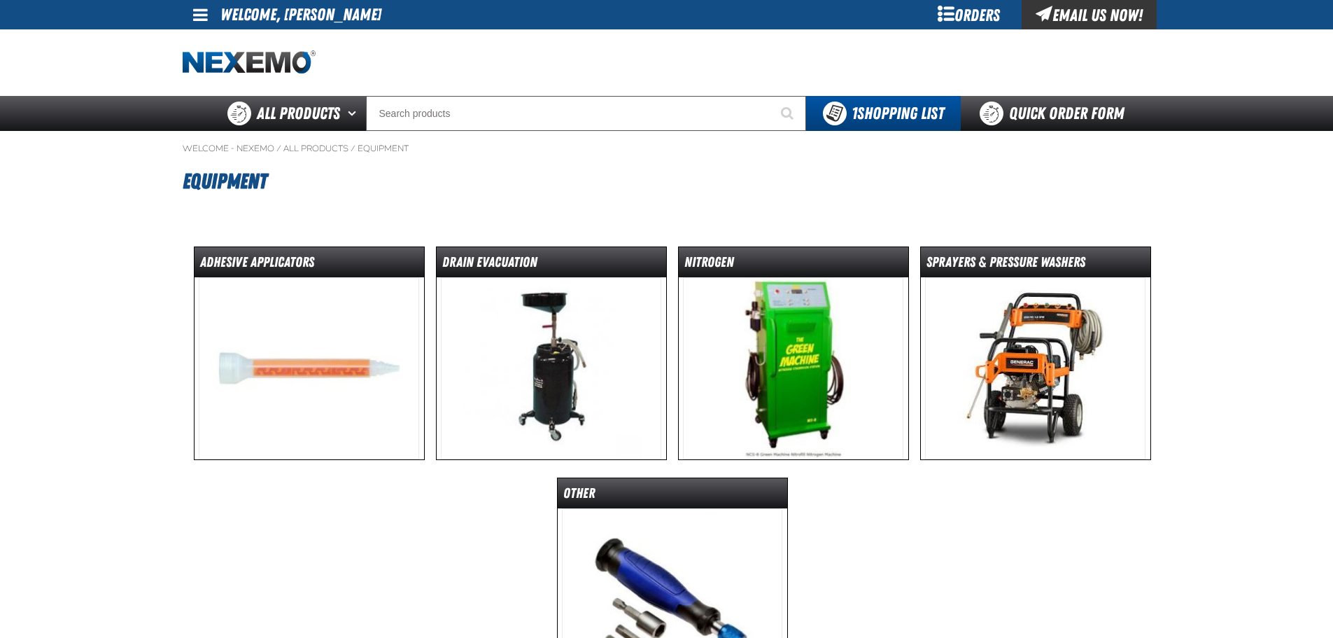
click at [308, 365] on img at bounding box center [309, 368] width 220 height 182
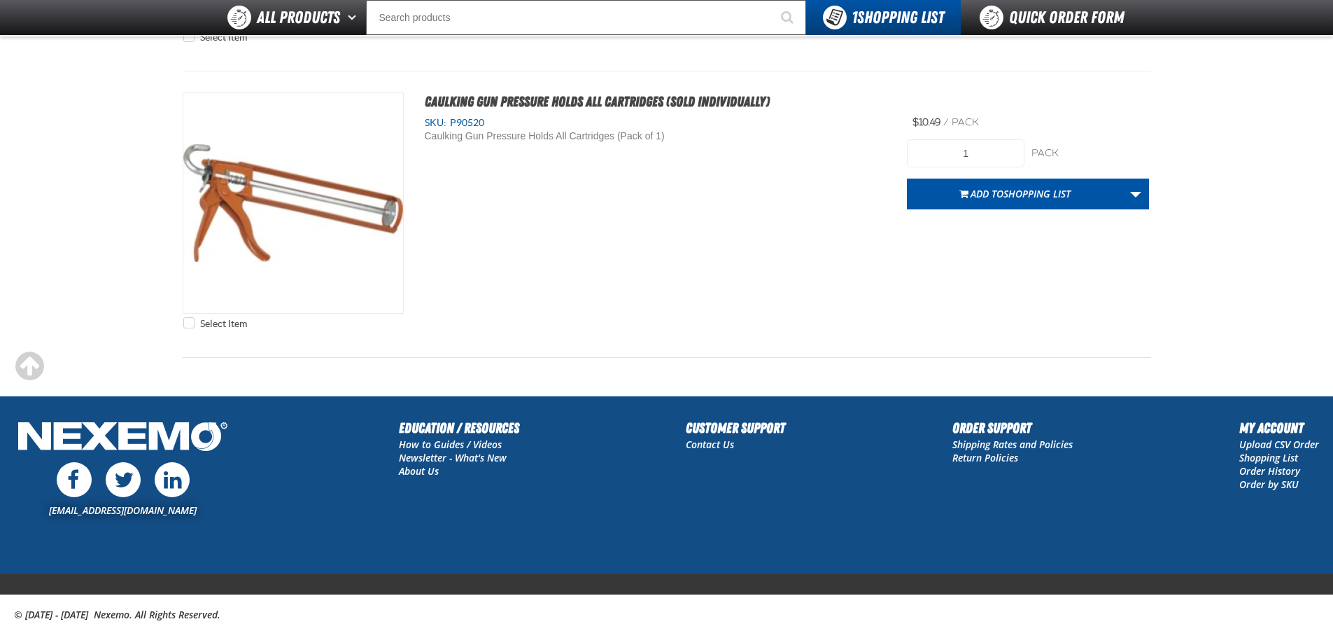
scroll to position [1076, 0]
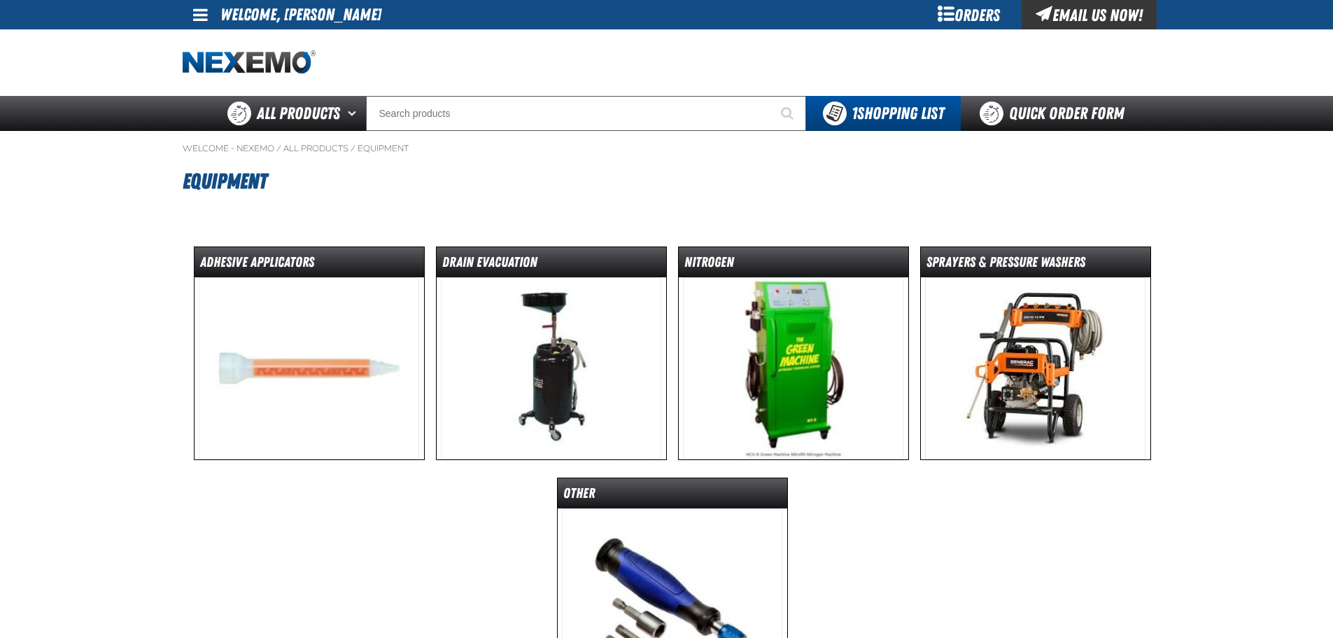
click at [556, 379] on img at bounding box center [551, 368] width 220 height 182
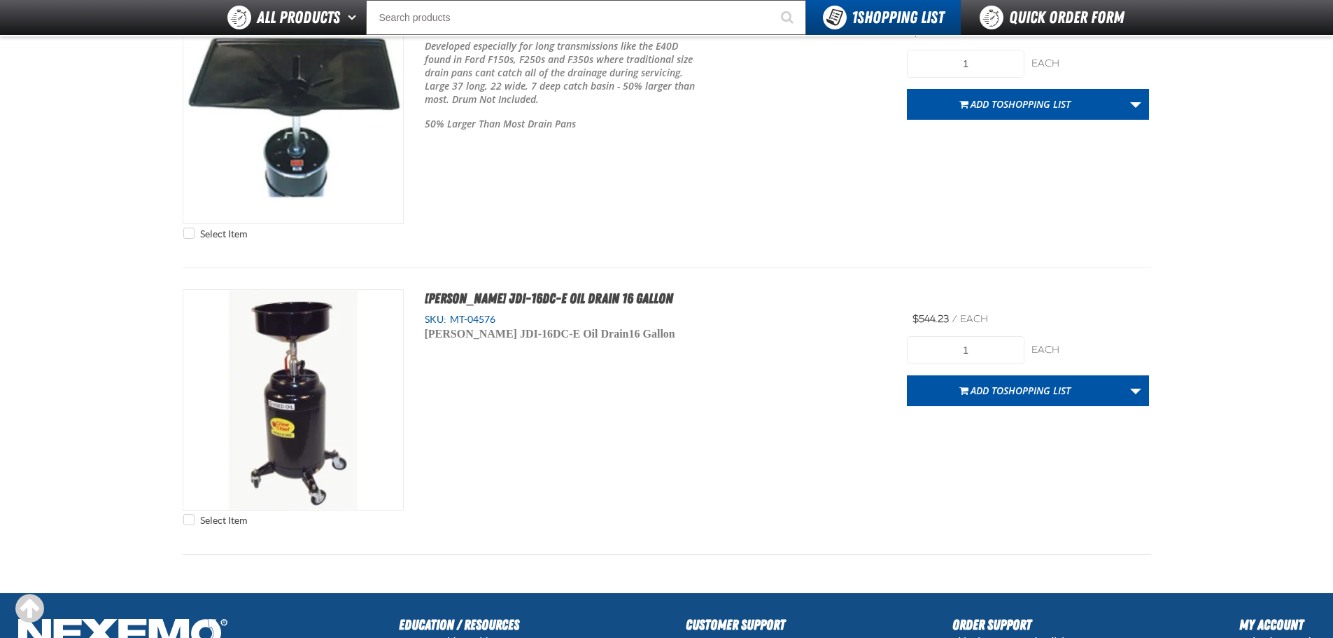
scroll to position [1190, 0]
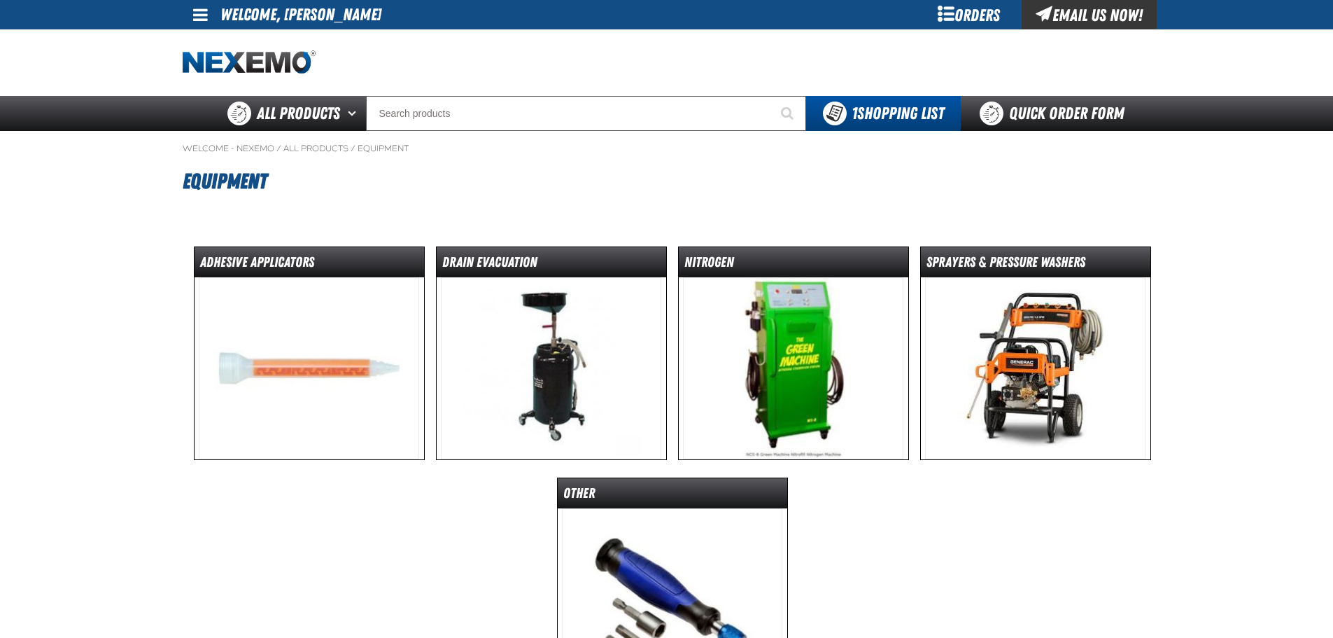
click at [819, 337] on img at bounding box center [793, 368] width 220 height 182
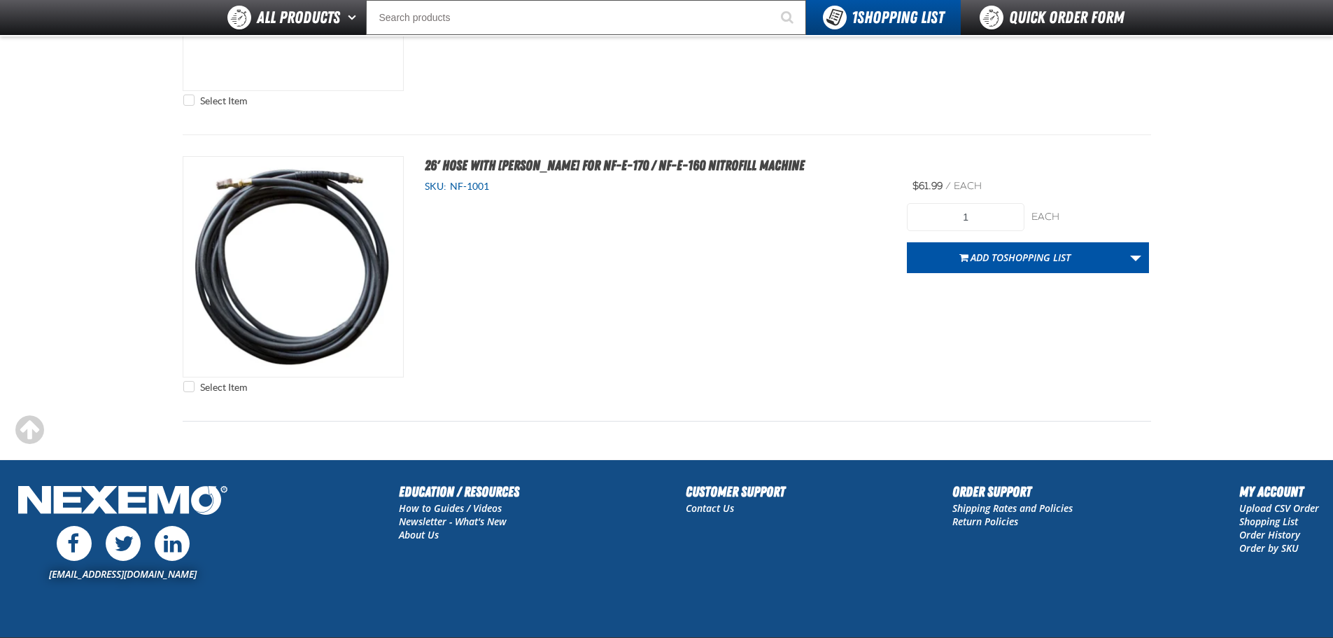
scroll to position [2794, 0]
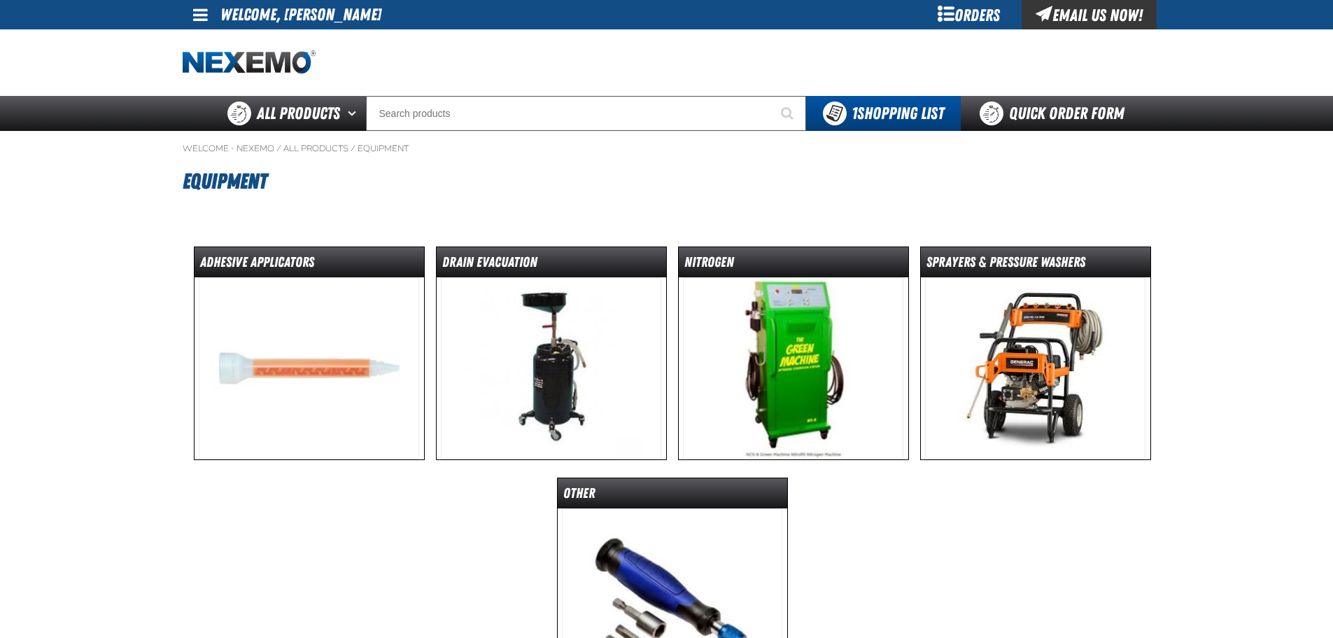
click at [1048, 353] on img at bounding box center [1035, 368] width 220 height 182
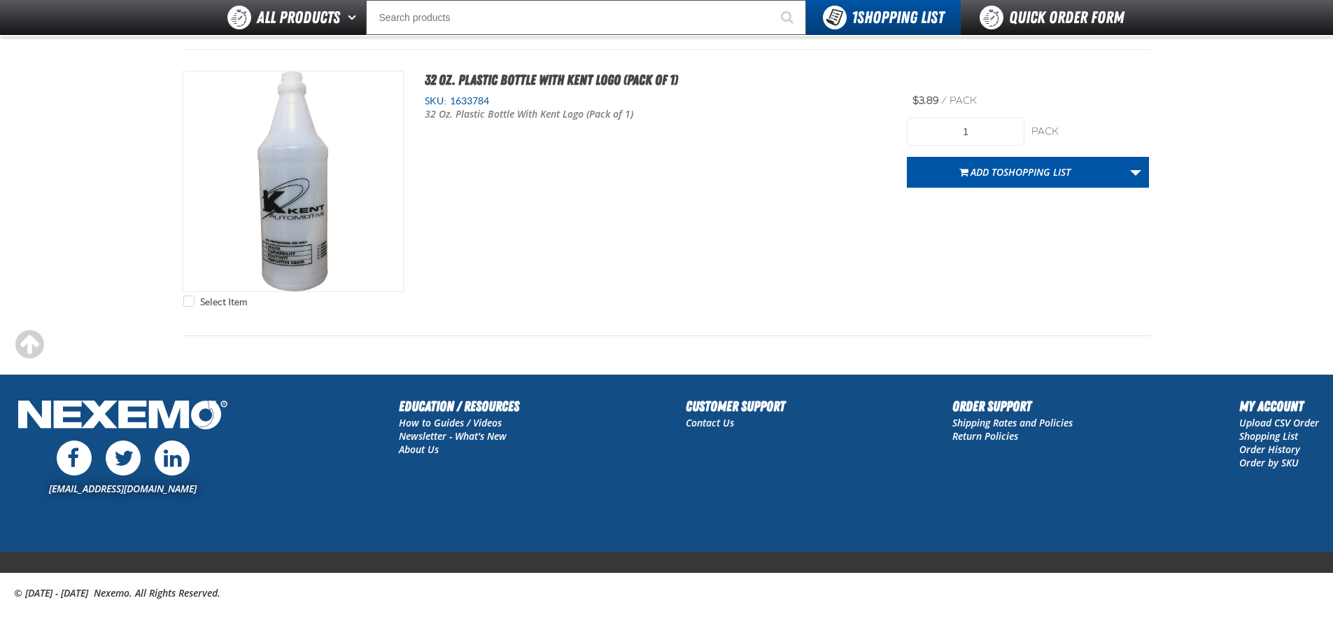
scroll to position [3939, 0]
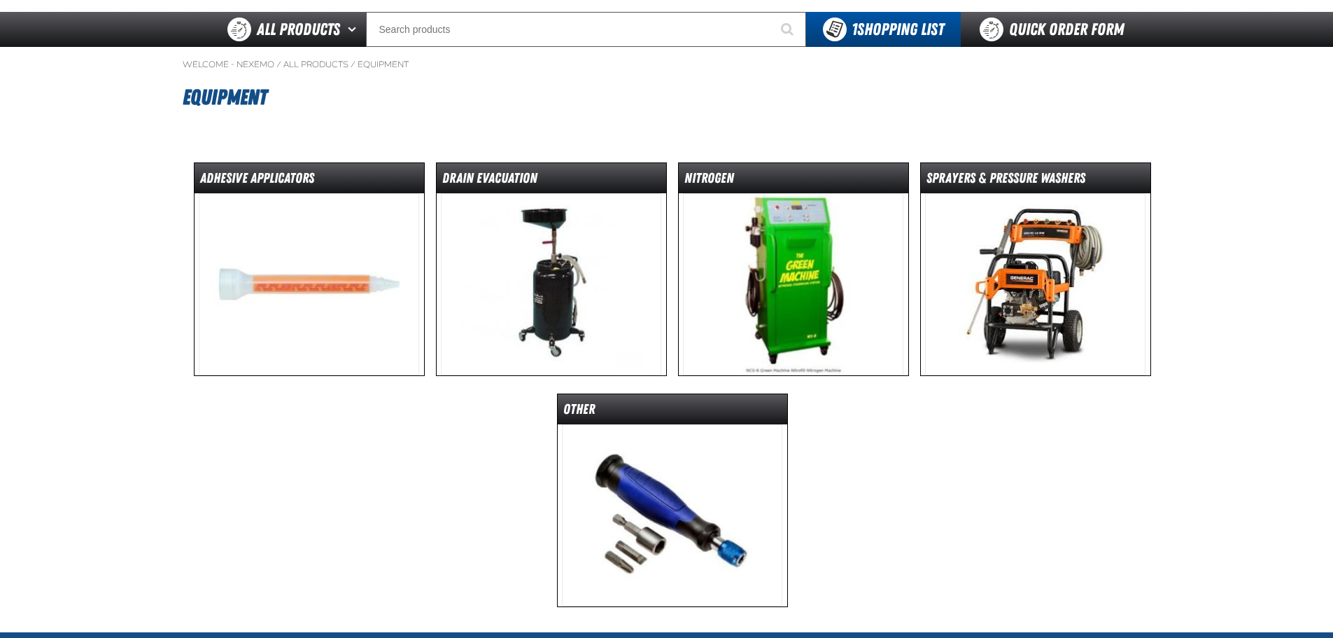
scroll to position [210, 0]
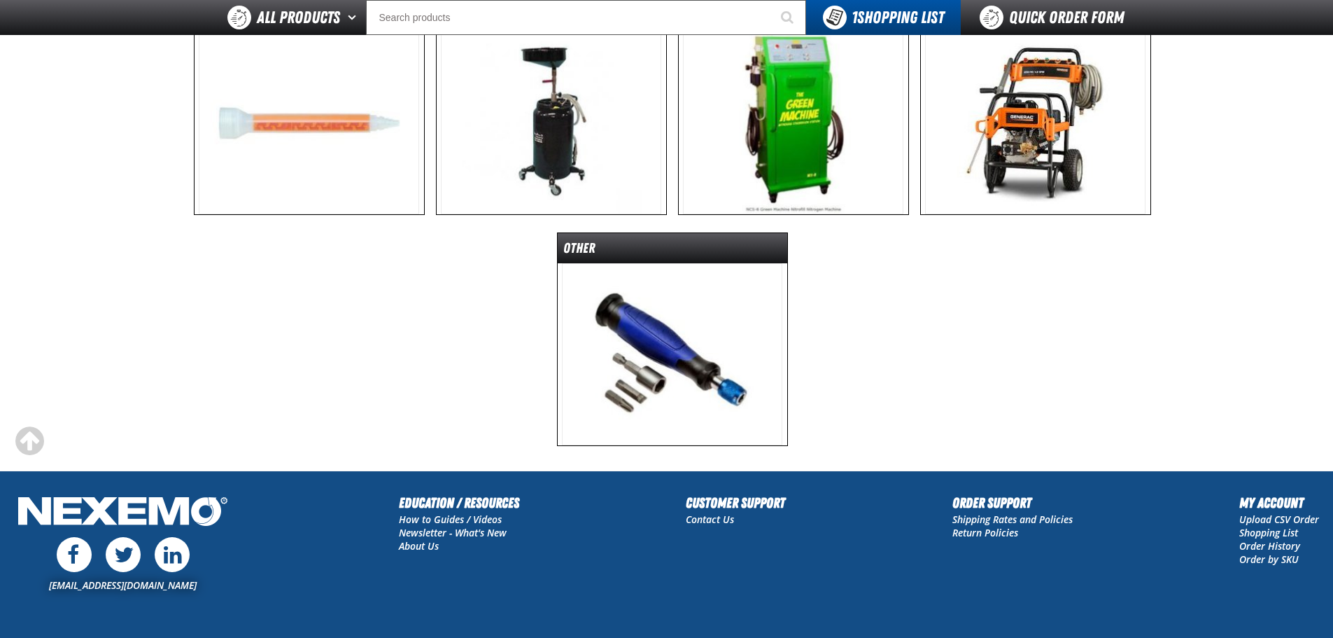
click at [690, 412] on img at bounding box center [672, 354] width 220 height 182
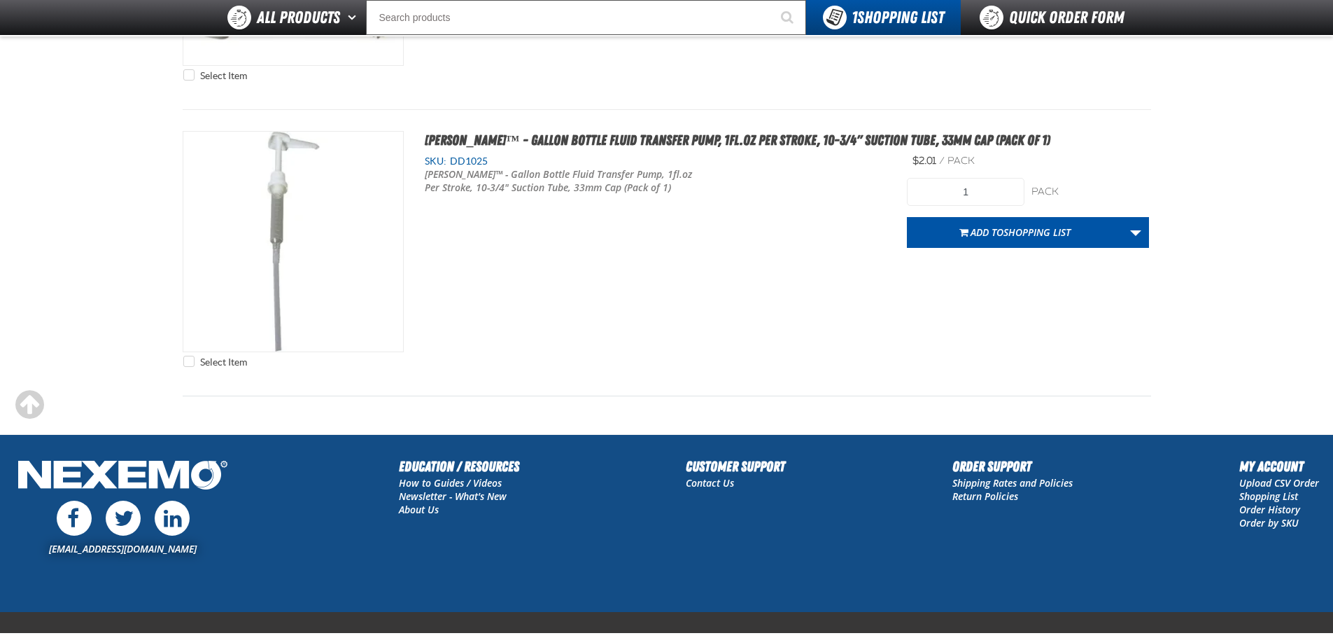
scroll to position [1508, 0]
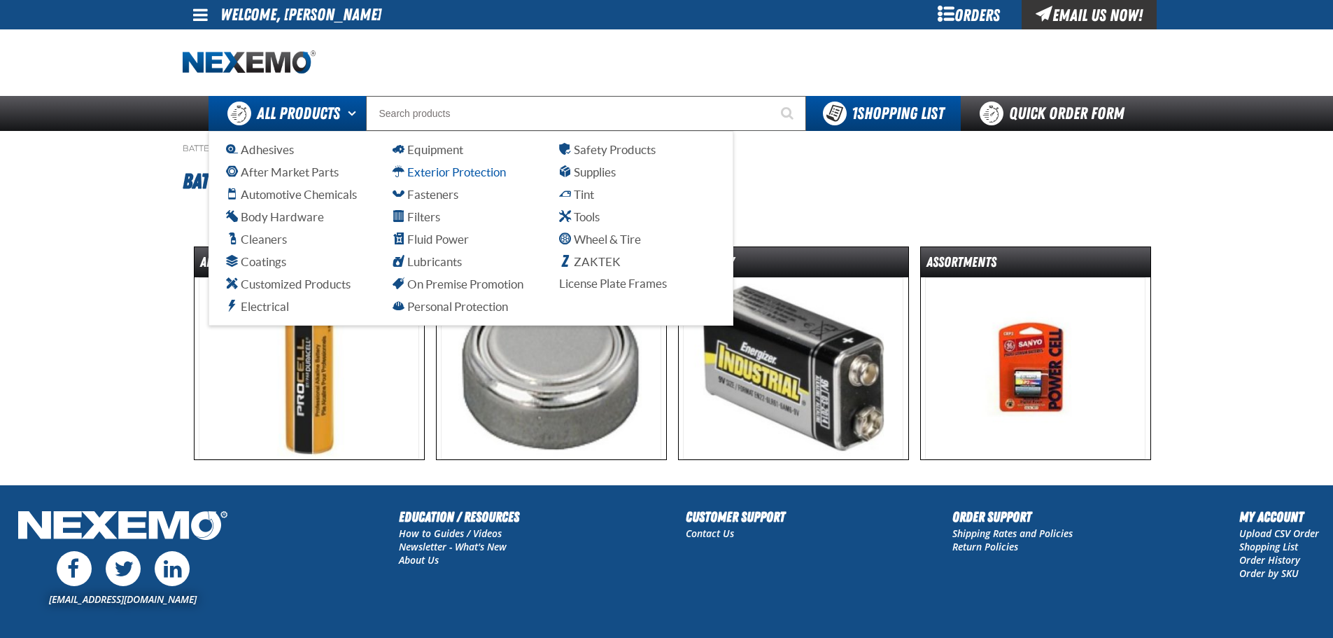
click at [429, 173] on span "Exterior Protection" at bounding box center [449, 171] width 113 height 13
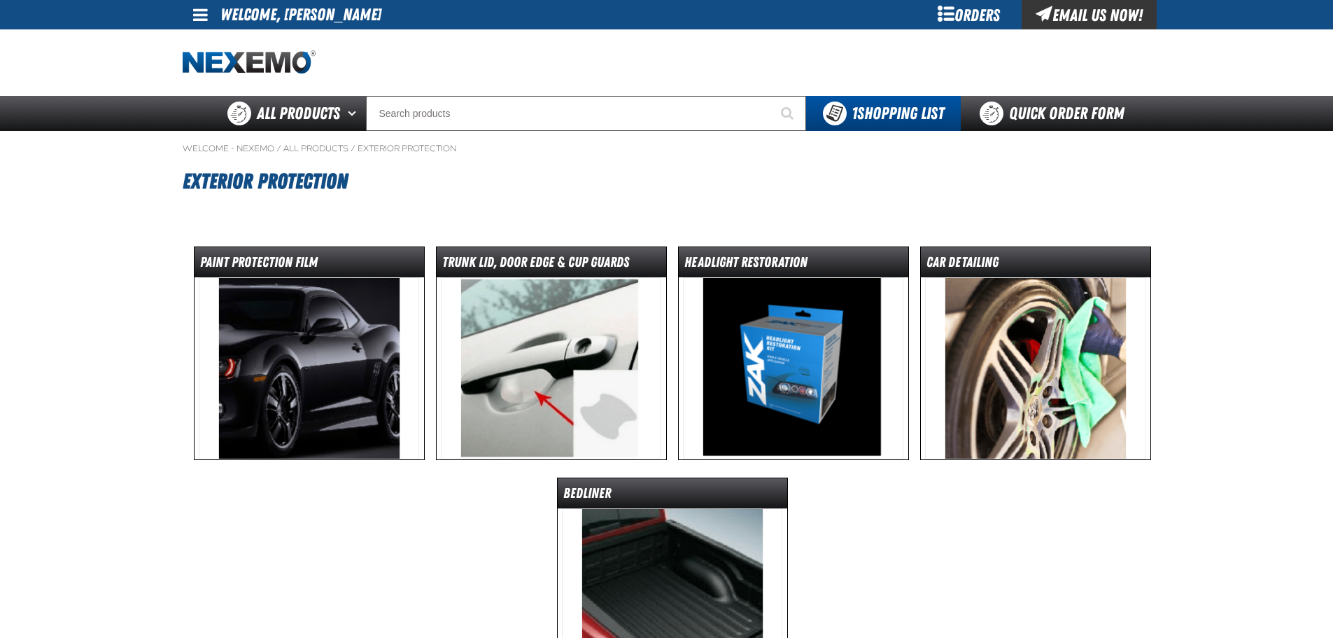
click at [782, 359] on img at bounding box center [793, 368] width 220 height 182
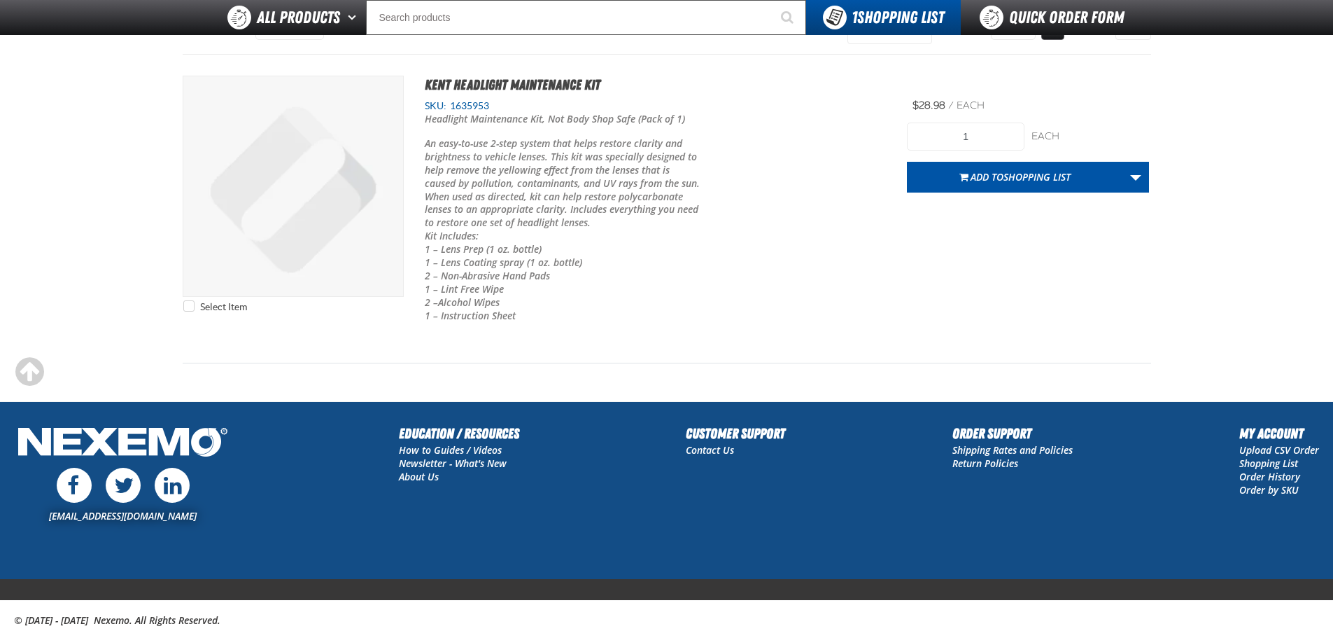
scroll to position [210, 0]
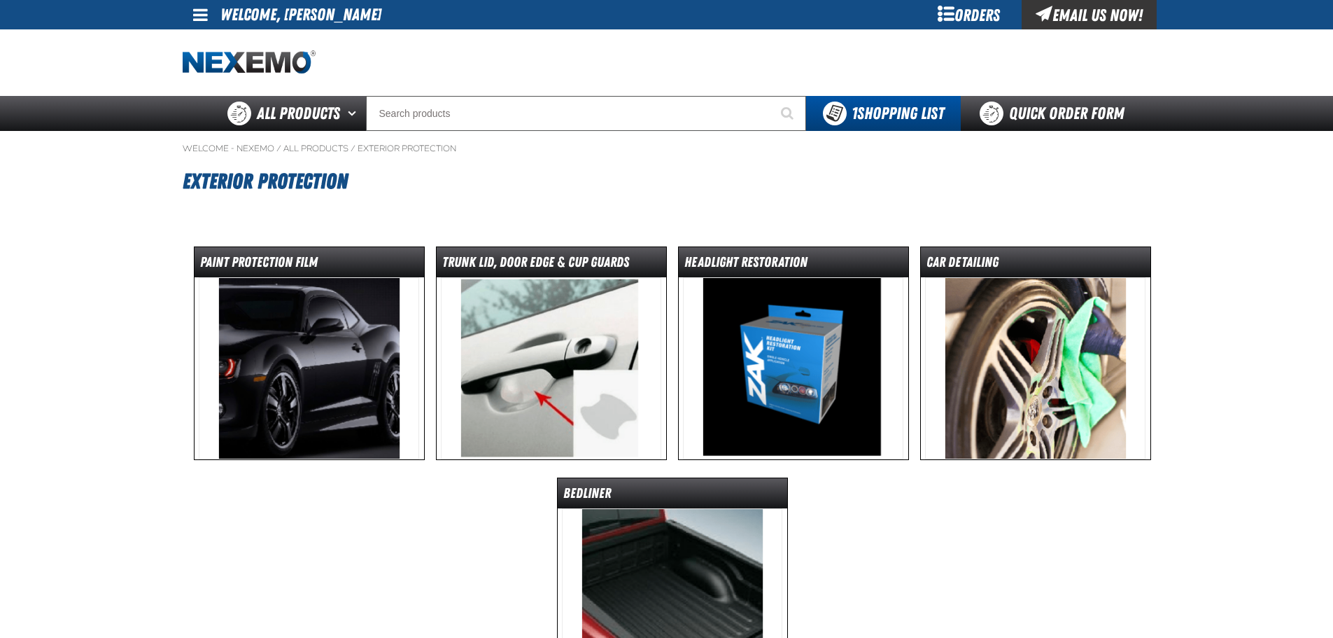
click at [1024, 335] on img at bounding box center [1035, 368] width 220 height 182
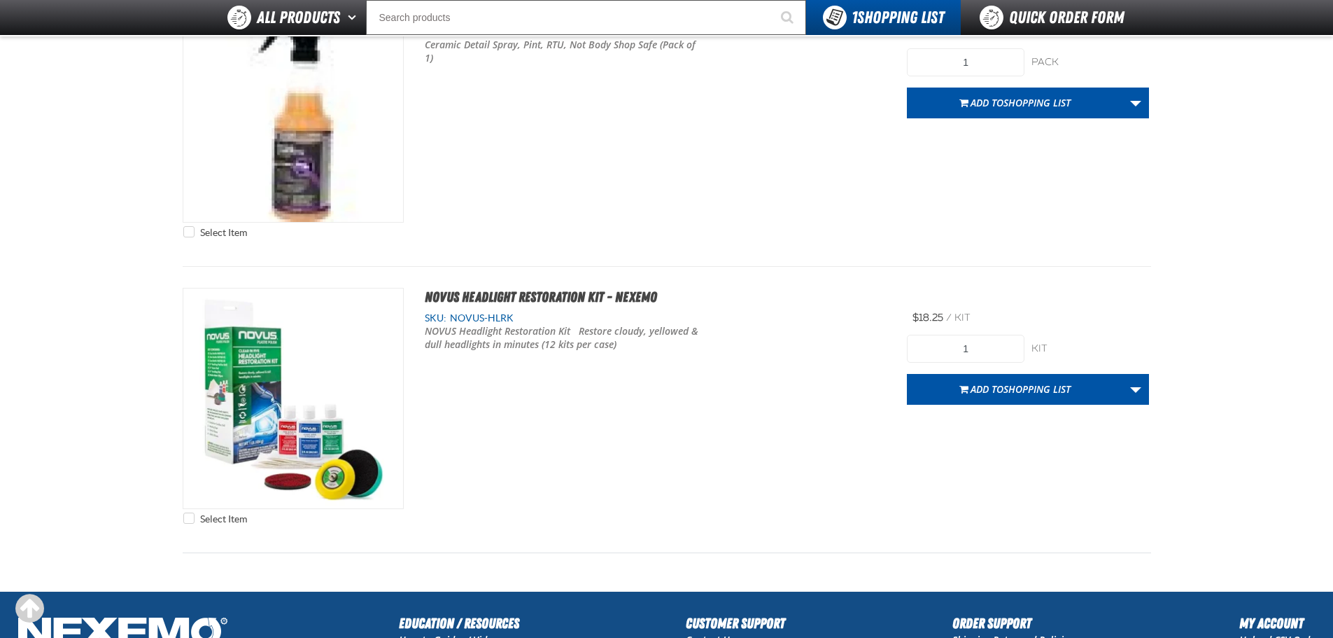
scroll to position [5460, 0]
